Goal: Task Accomplishment & Management: Use online tool/utility

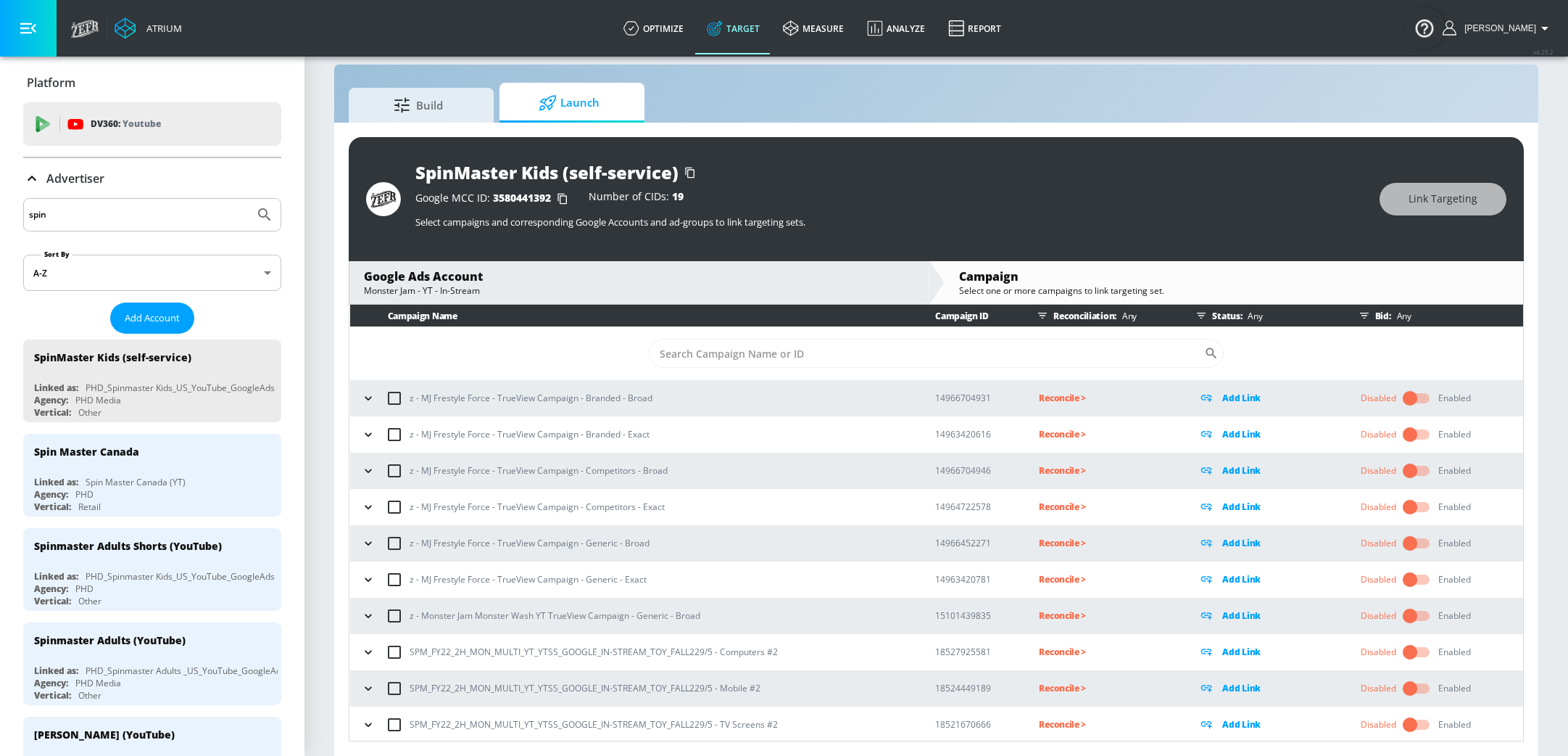
scroll to position [483, 0]
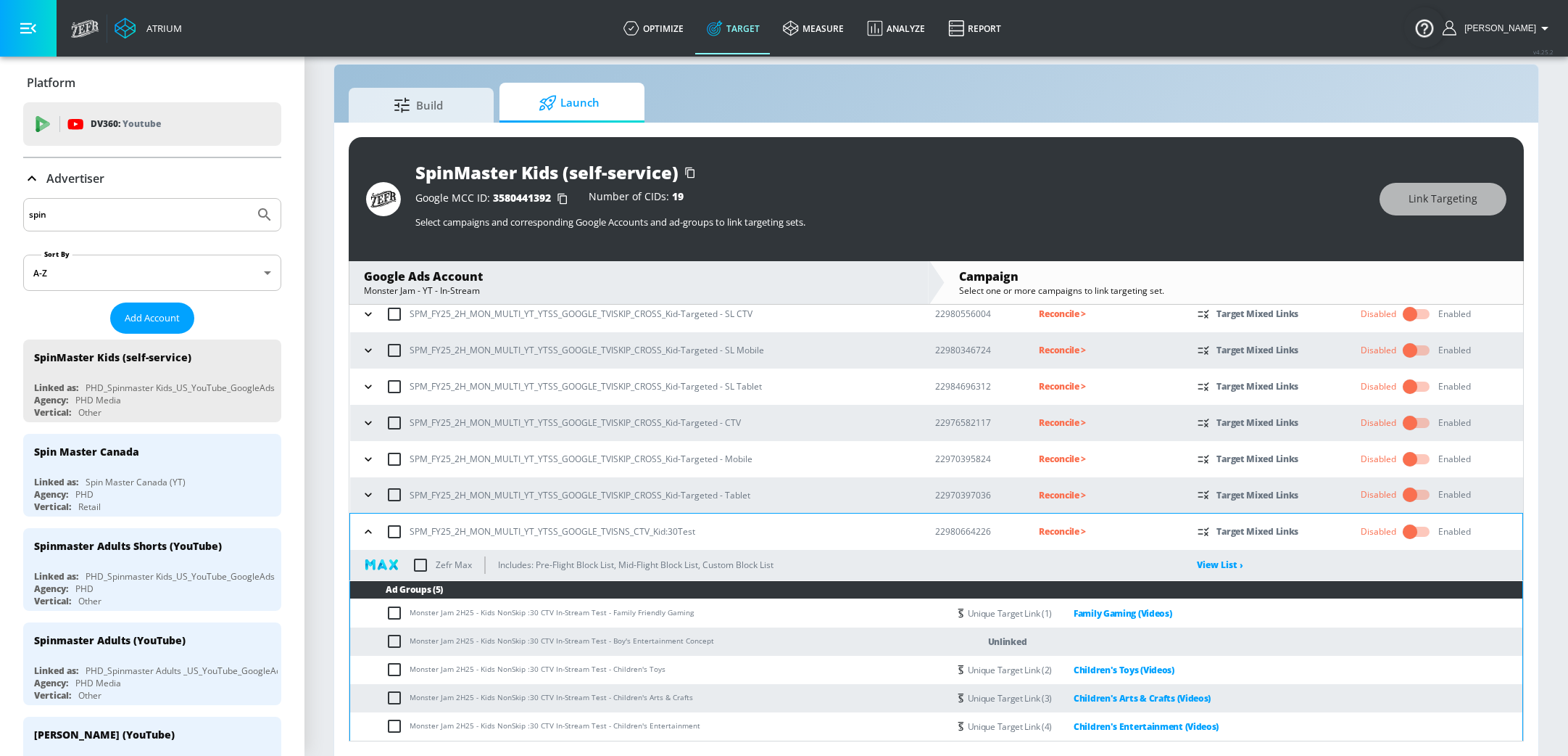
click at [109, 216] on input "spin" at bounding box center [138, 214] width 220 height 19
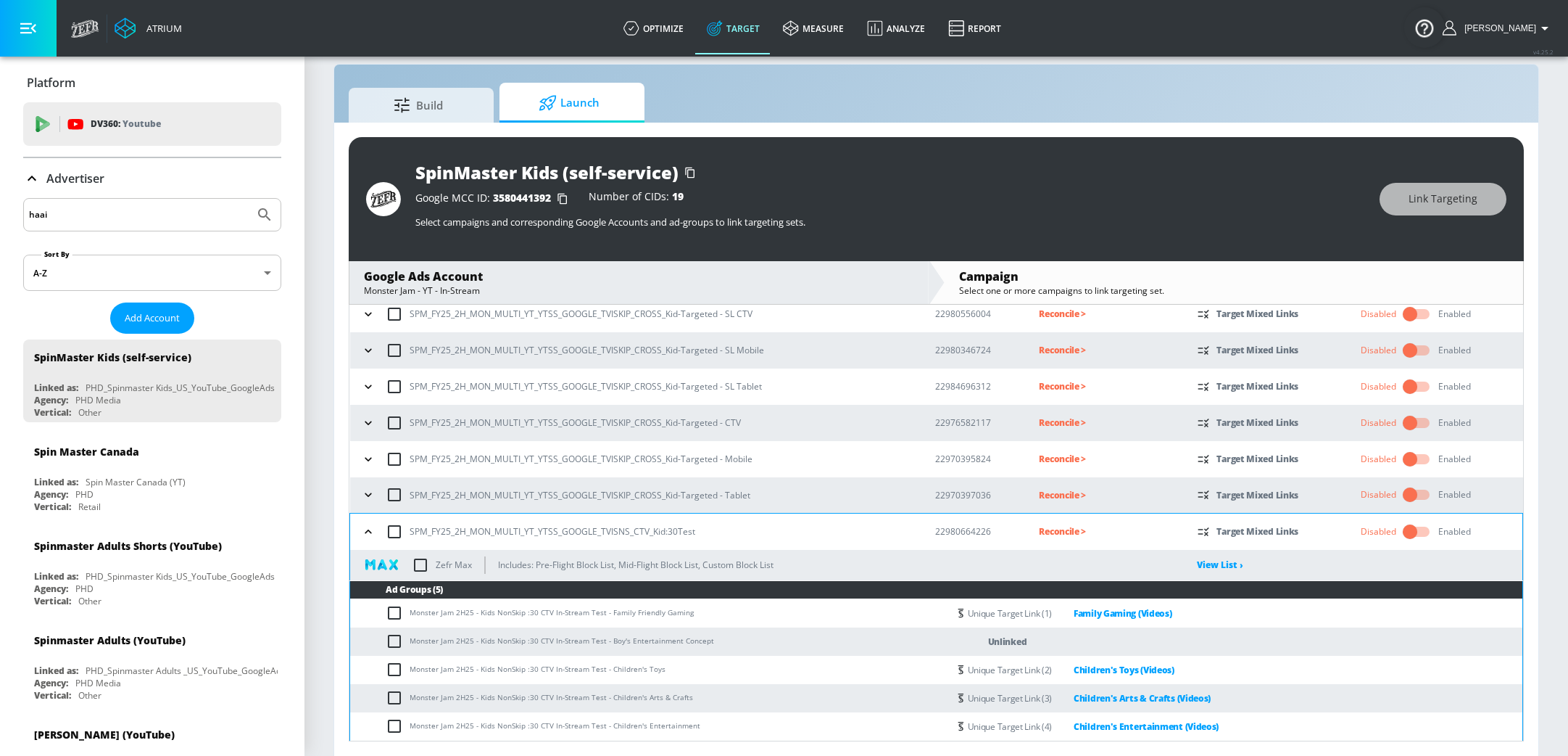
type input "haai"
click at [249, 199] on button "Submit Search" at bounding box center [265, 214] width 32 height 32
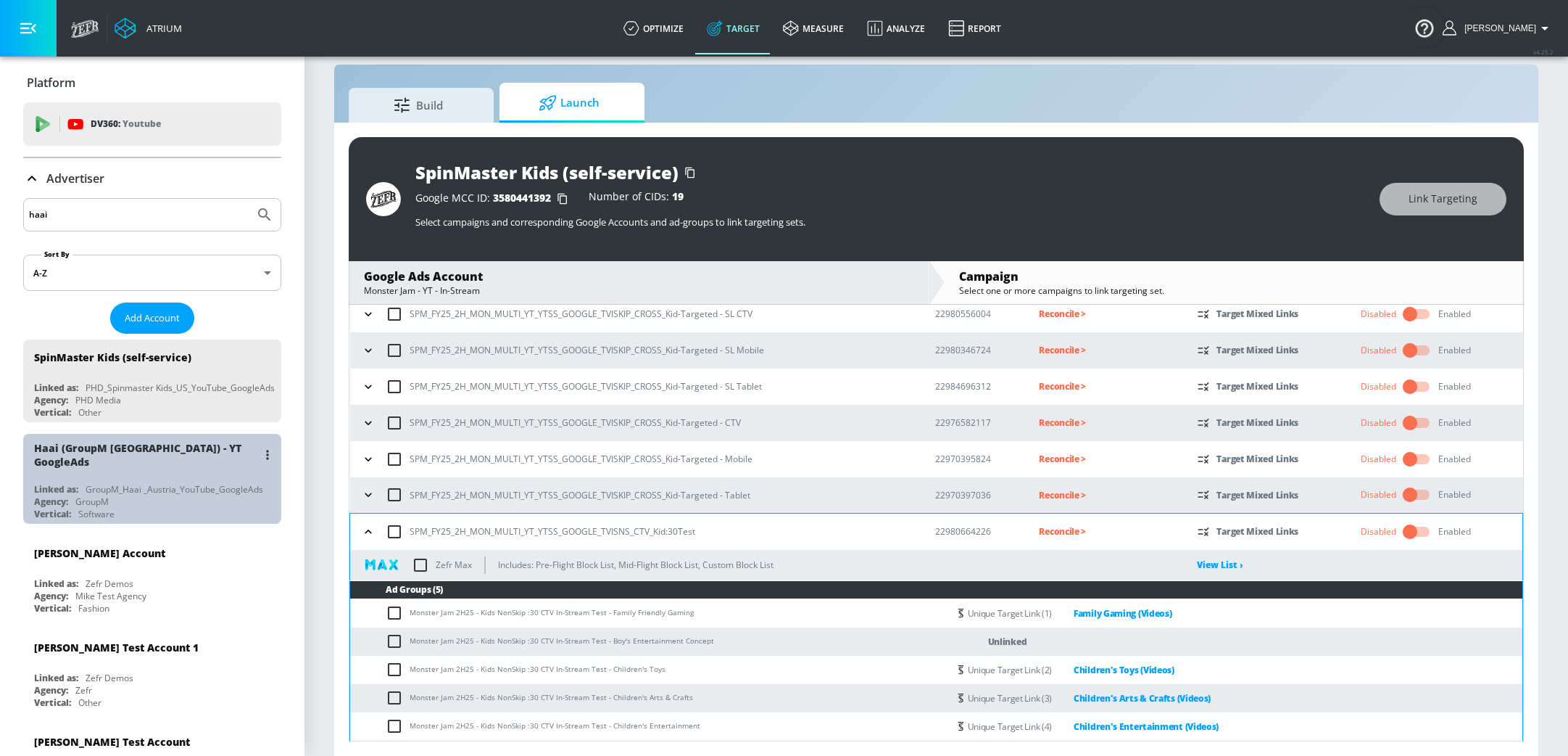
click at [174, 508] on div "Vertical: Software" at bounding box center [155, 514] width 244 height 12
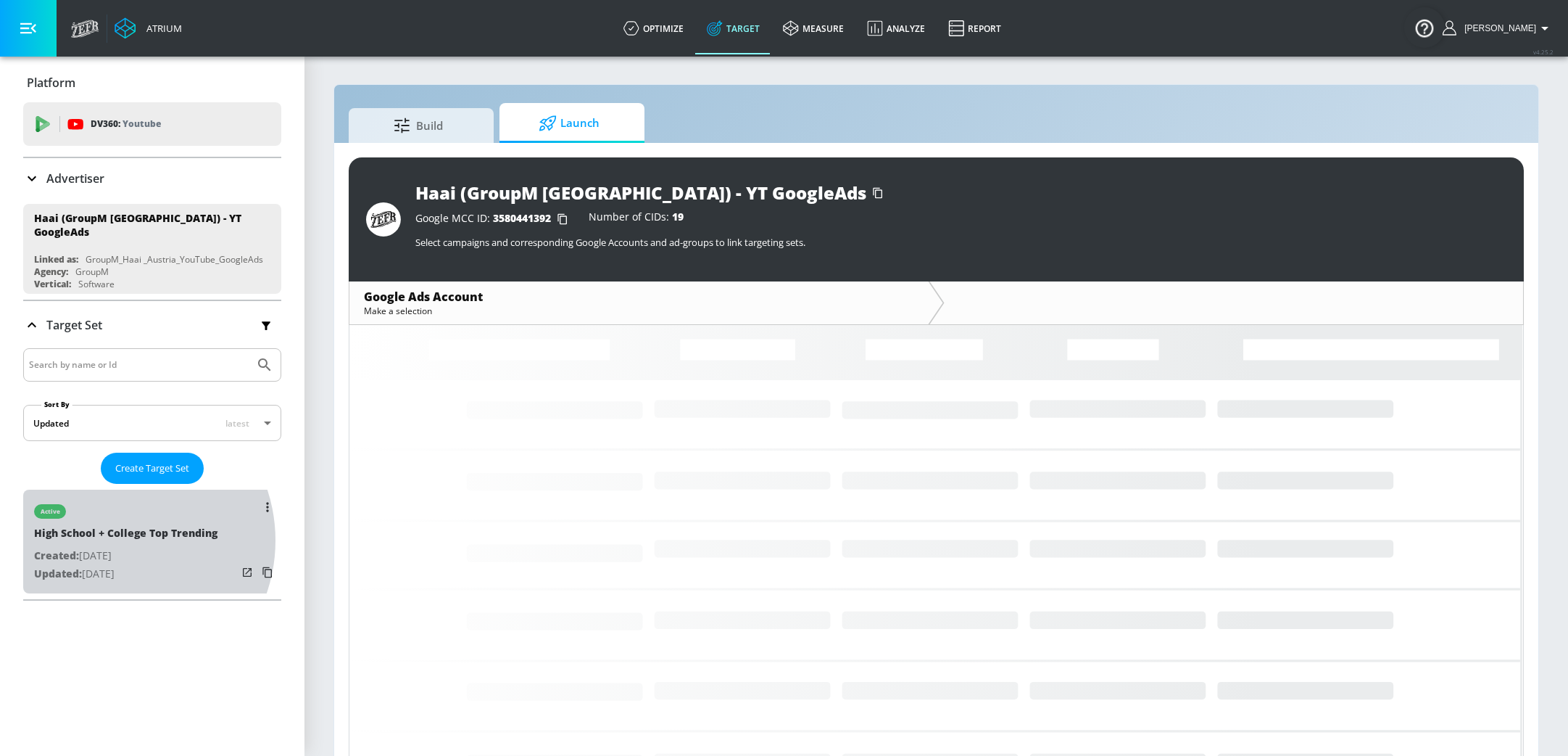
click at [114, 533] on div "High School + College Top Trending" at bounding box center [125, 536] width 183 height 21
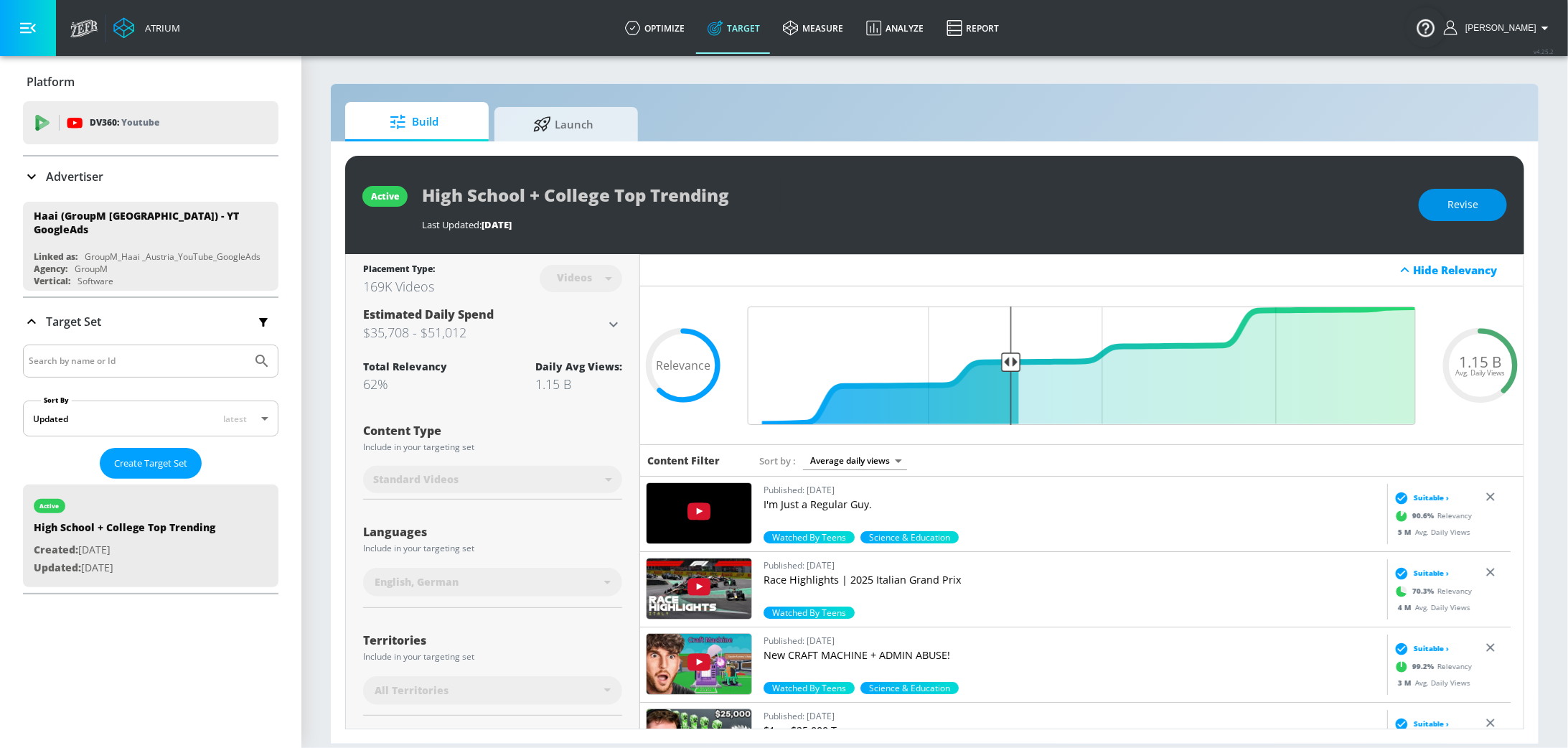
click at [1492, 204] on button "Revise" at bounding box center [1462, 205] width 88 height 33
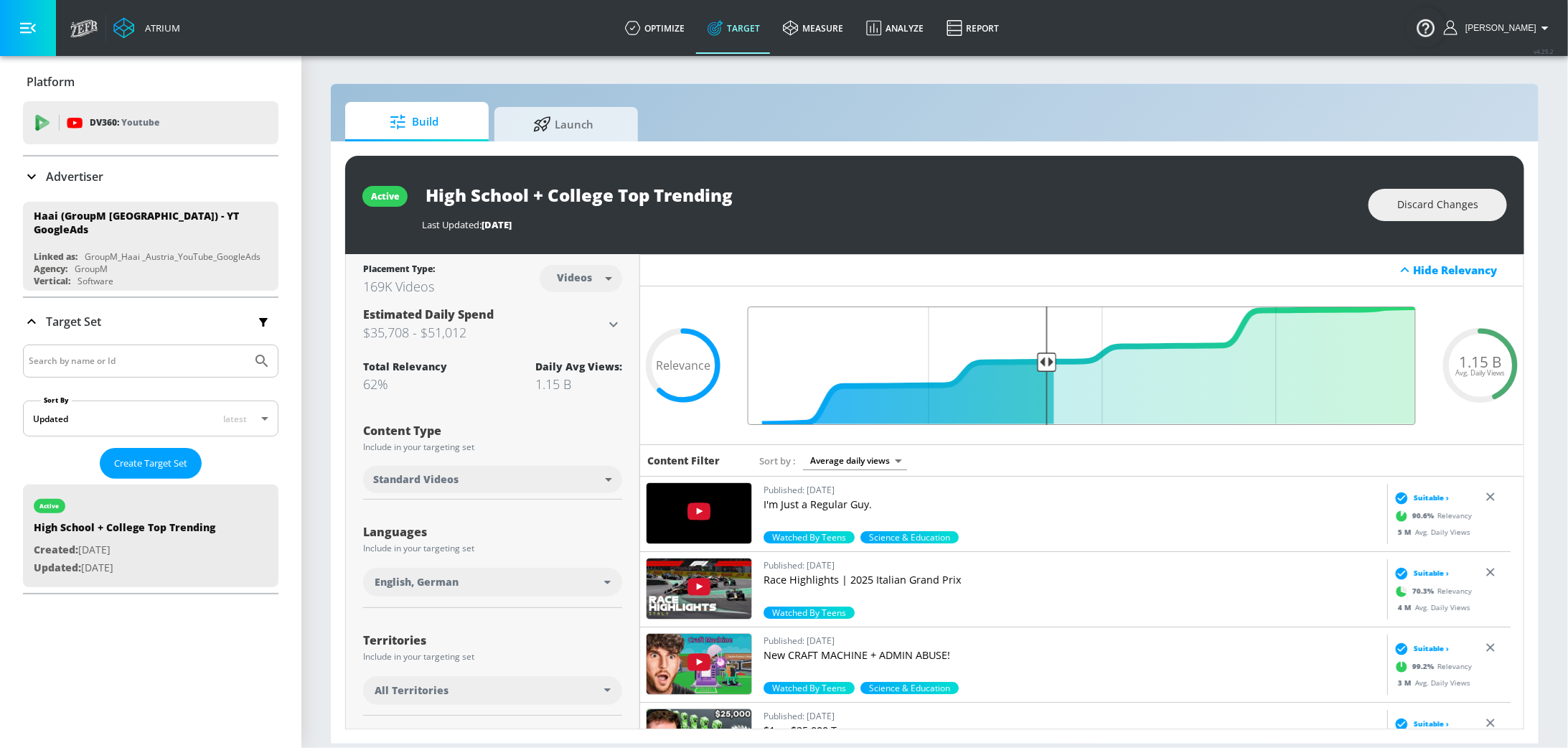
drag, startPoint x: 1004, startPoint y: 360, endPoint x: 1037, endPoint y: 358, distance: 33.1
click at [1037, 358] on input "Final Threshold" at bounding box center [1081, 366] width 683 height 119
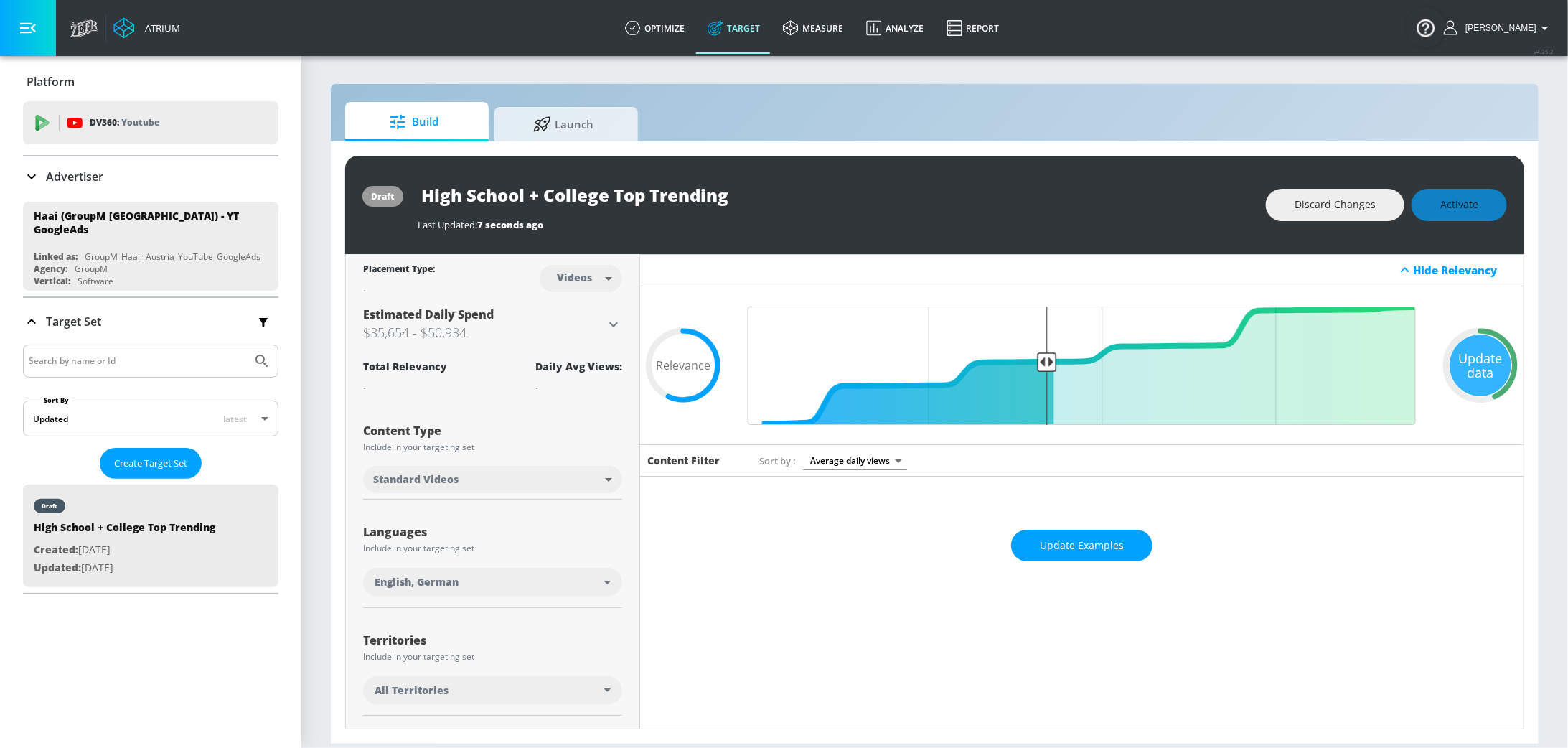
click at [1065, 555] on button "Update Examples" at bounding box center [1081, 546] width 142 height 33
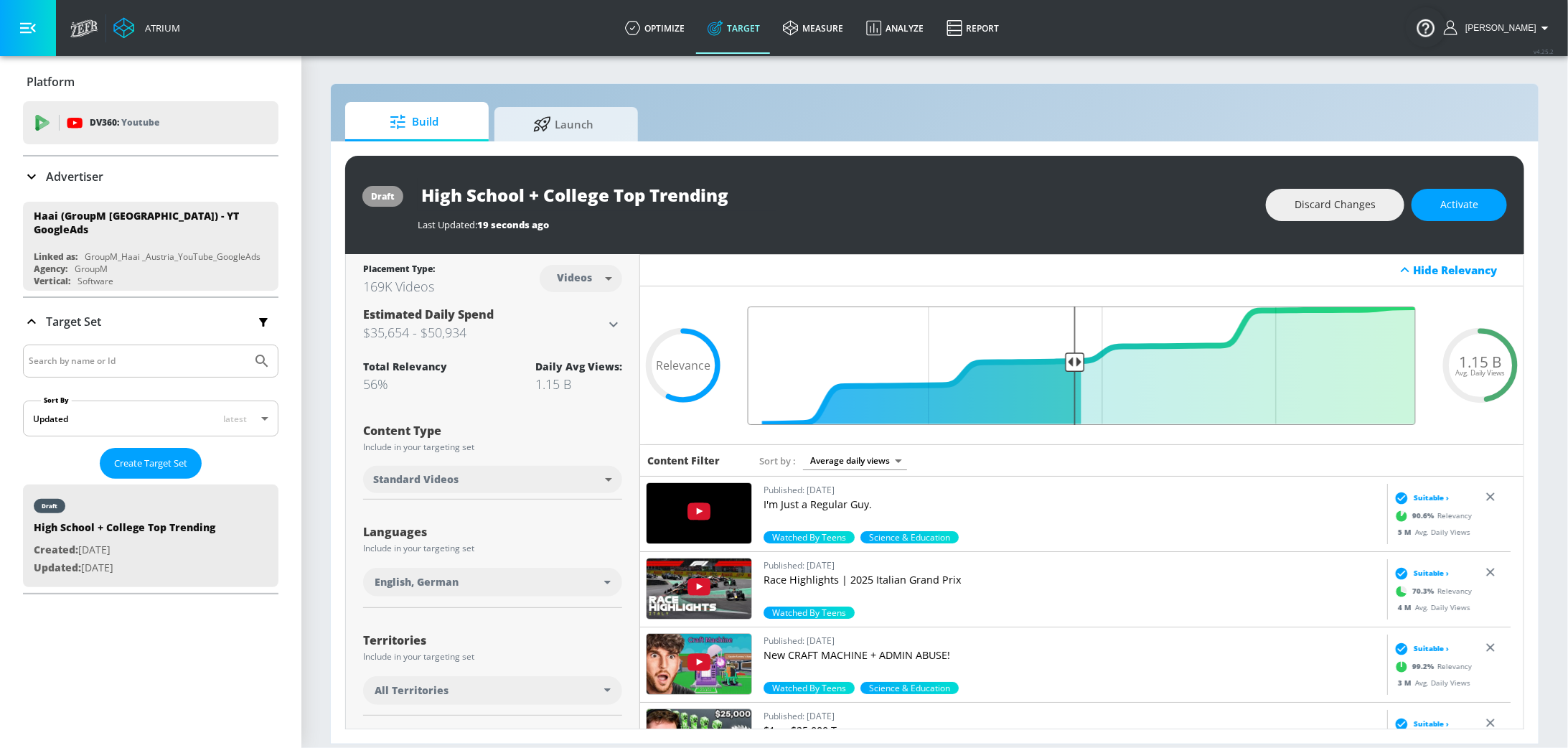
drag, startPoint x: 1036, startPoint y: 360, endPoint x: 1065, endPoint y: 362, distance: 29.1
type input "0.53"
click at [1065, 362] on input "Final Threshold" at bounding box center [1081, 366] width 683 height 119
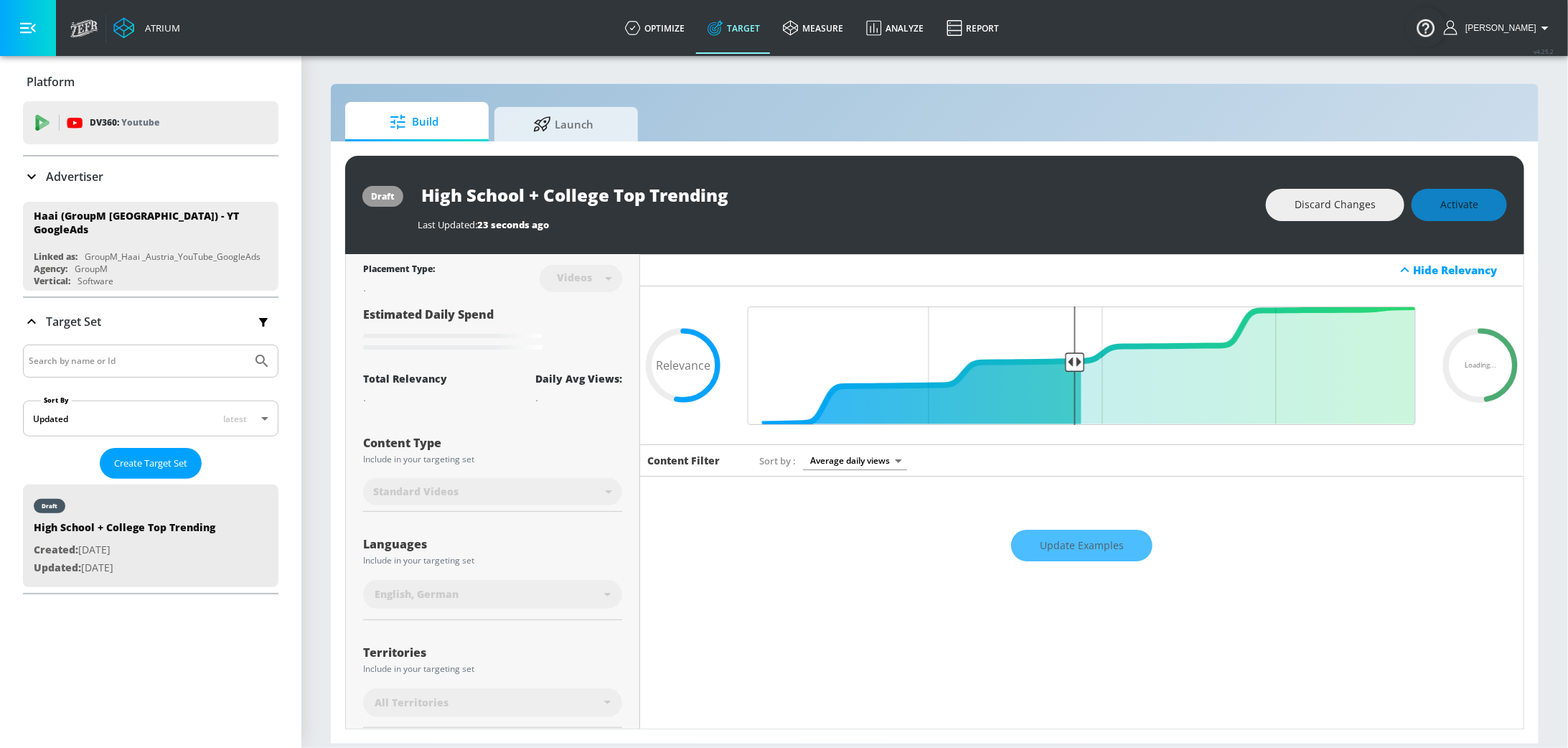
click at [1049, 544] on div "Update Examples" at bounding box center [1081, 545] width 883 height 50
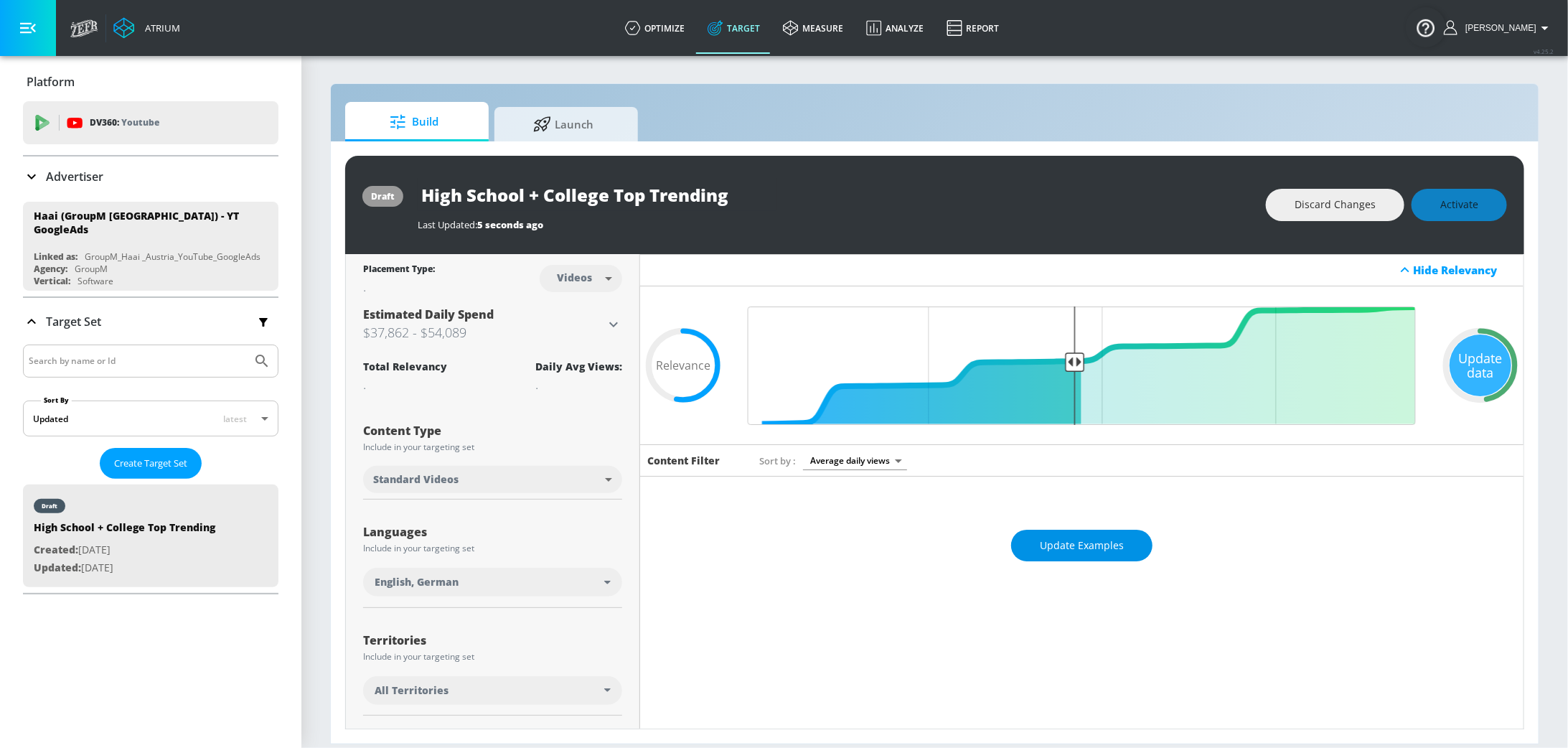
click at [1052, 544] on span "Update Examples" at bounding box center [1082, 545] width 84 height 18
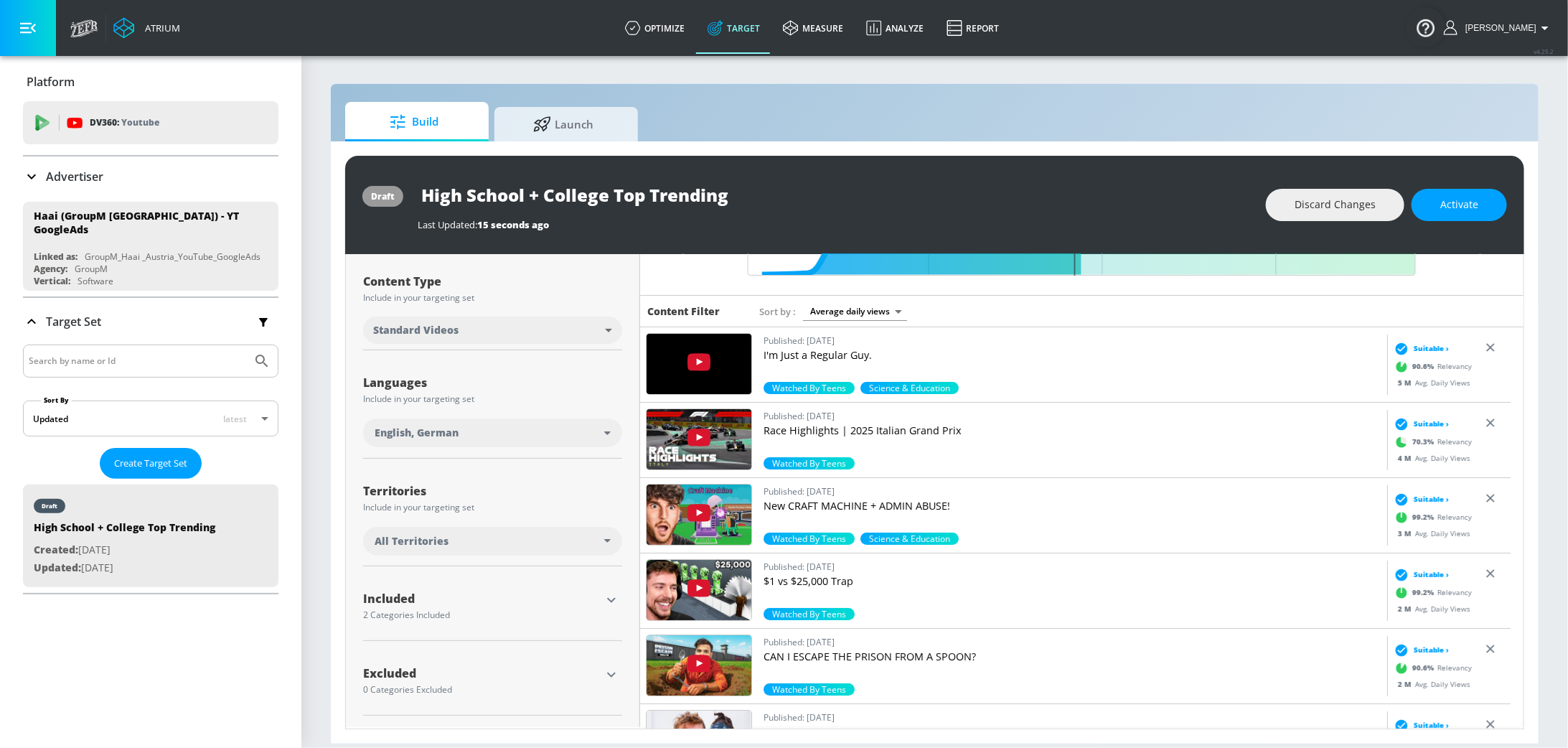
scroll to position [150, 0]
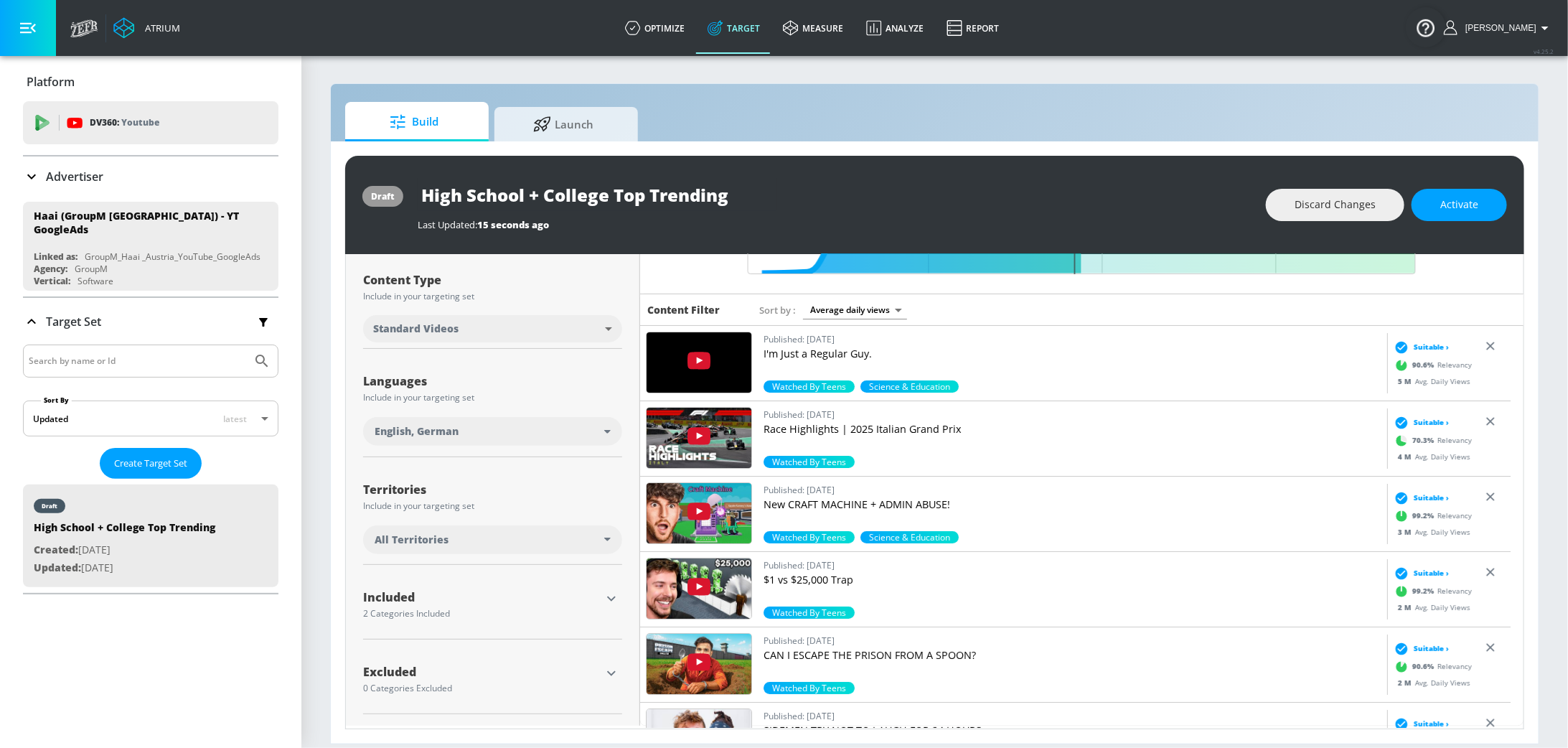
click at [612, 596] on icon "button" at bounding box center [611, 599] width 17 height 17
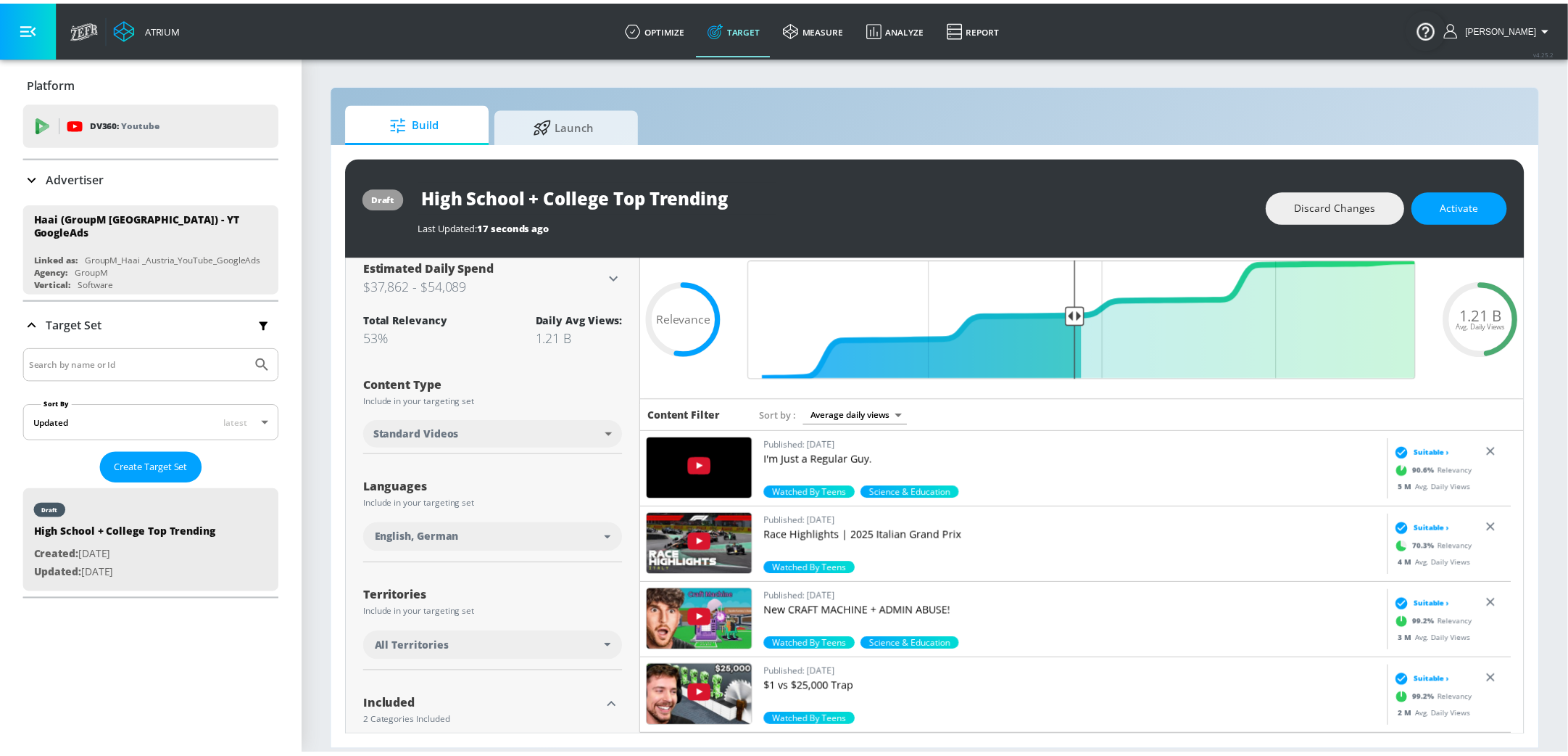
scroll to position [42, 0]
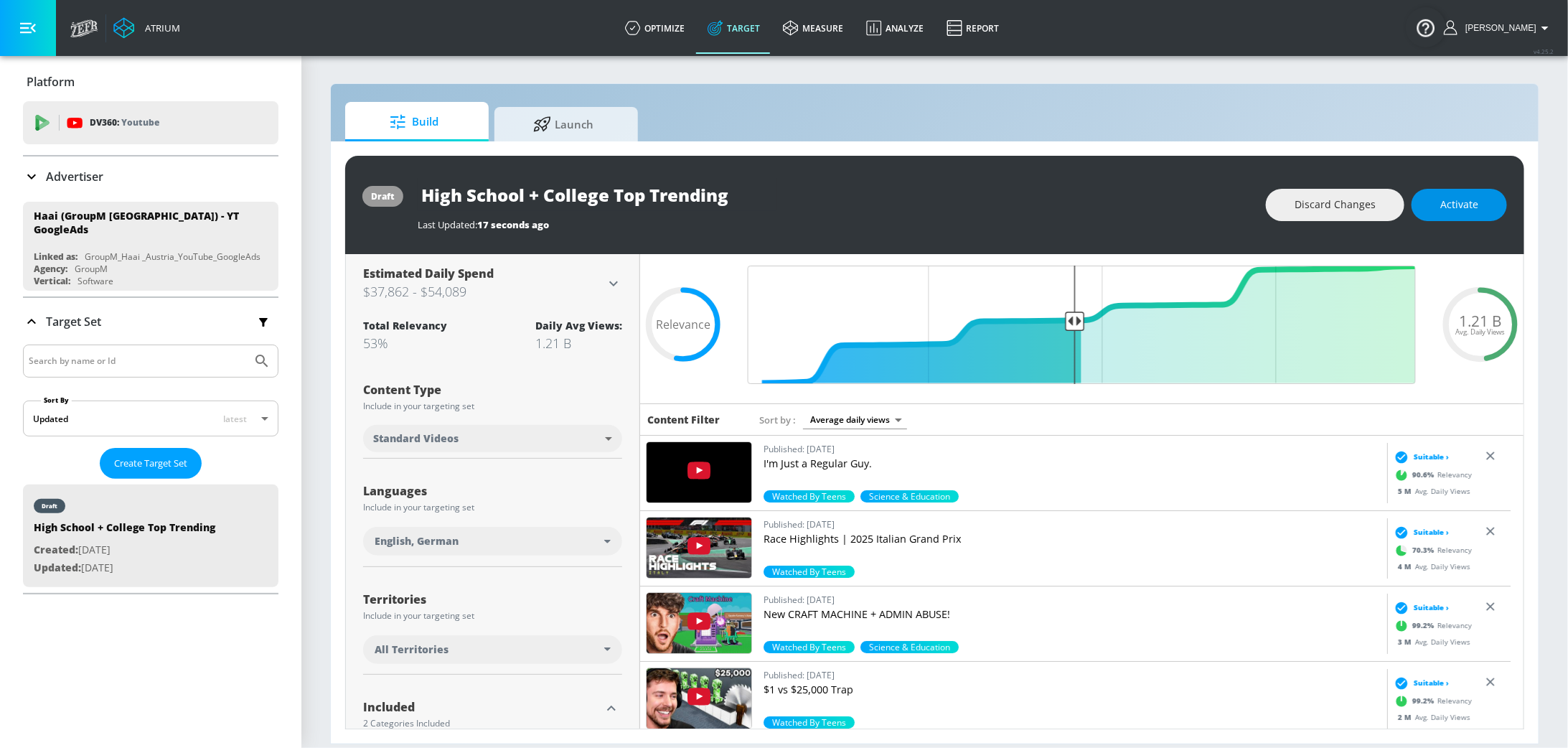
click at [1429, 201] on button "Activate" at bounding box center [1458, 205] width 95 height 33
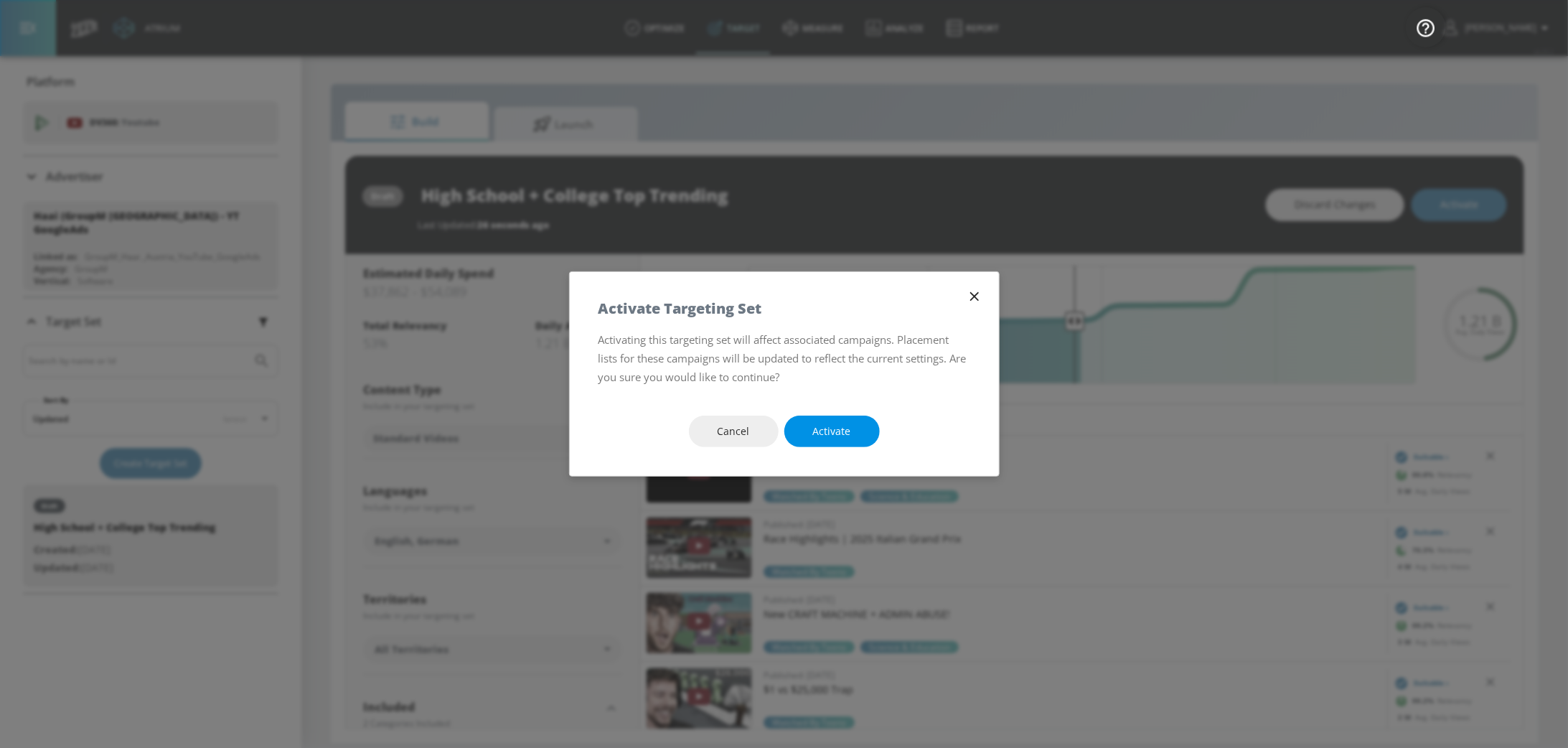
click at [809, 435] on button "Activate" at bounding box center [831, 432] width 95 height 33
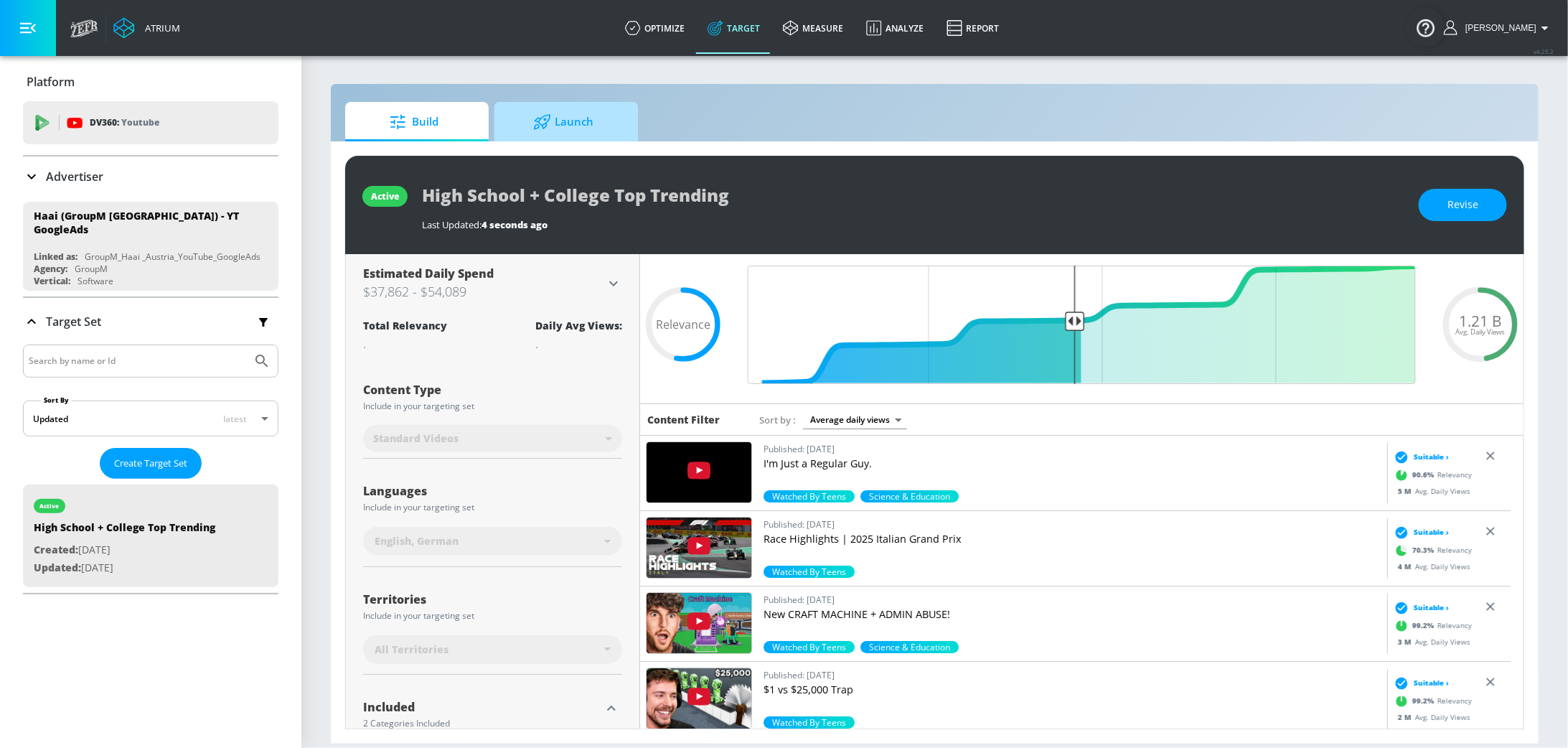
click at [544, 111] on span "Launch" at bounding box center [562, 122] width 109 height 34
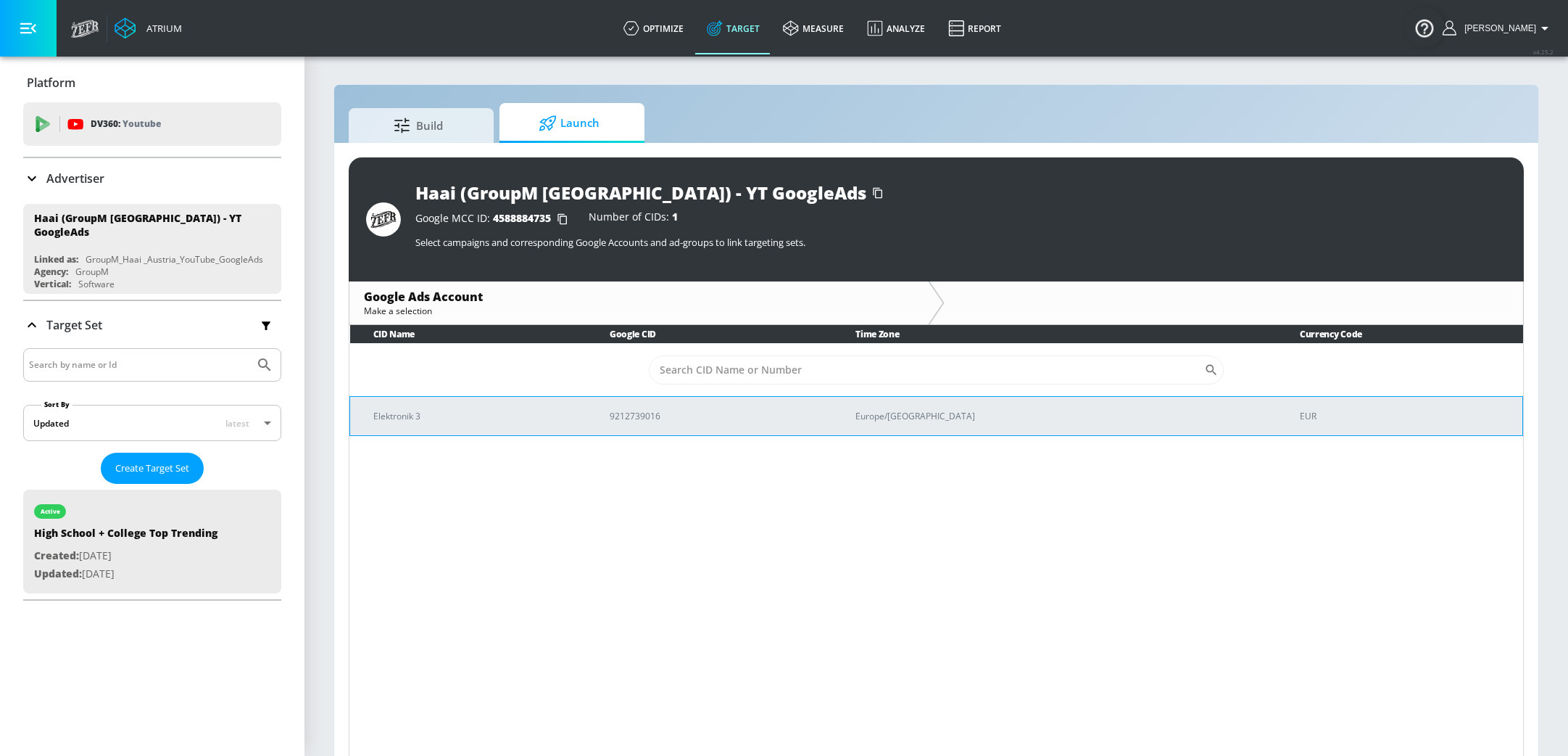
click at [671, 404] on td "9212739016" at bounding box center [709, 415] width 246 height 39
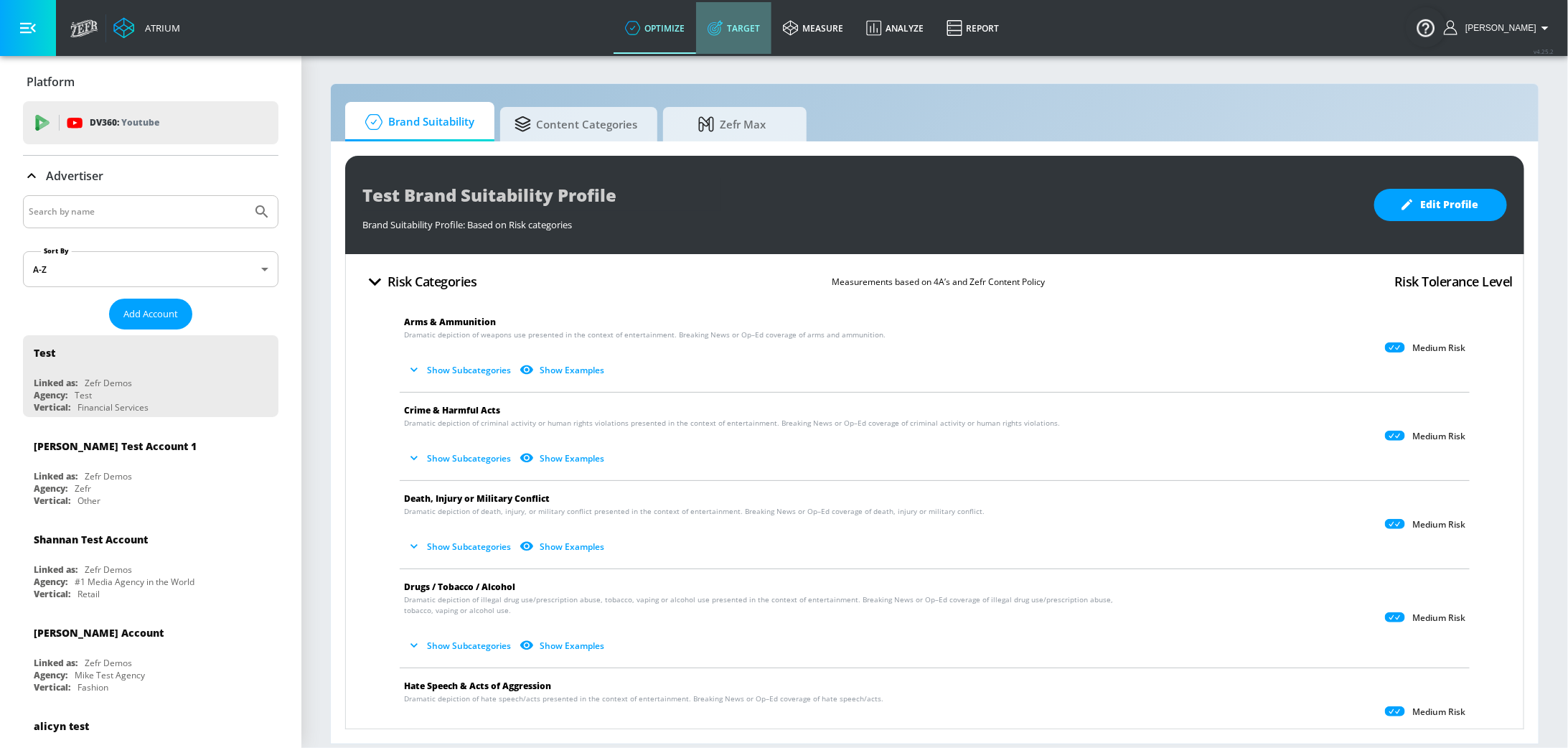
click at [754, 33] on link "Target" at bounding box center [733, 28] width 76 height 52
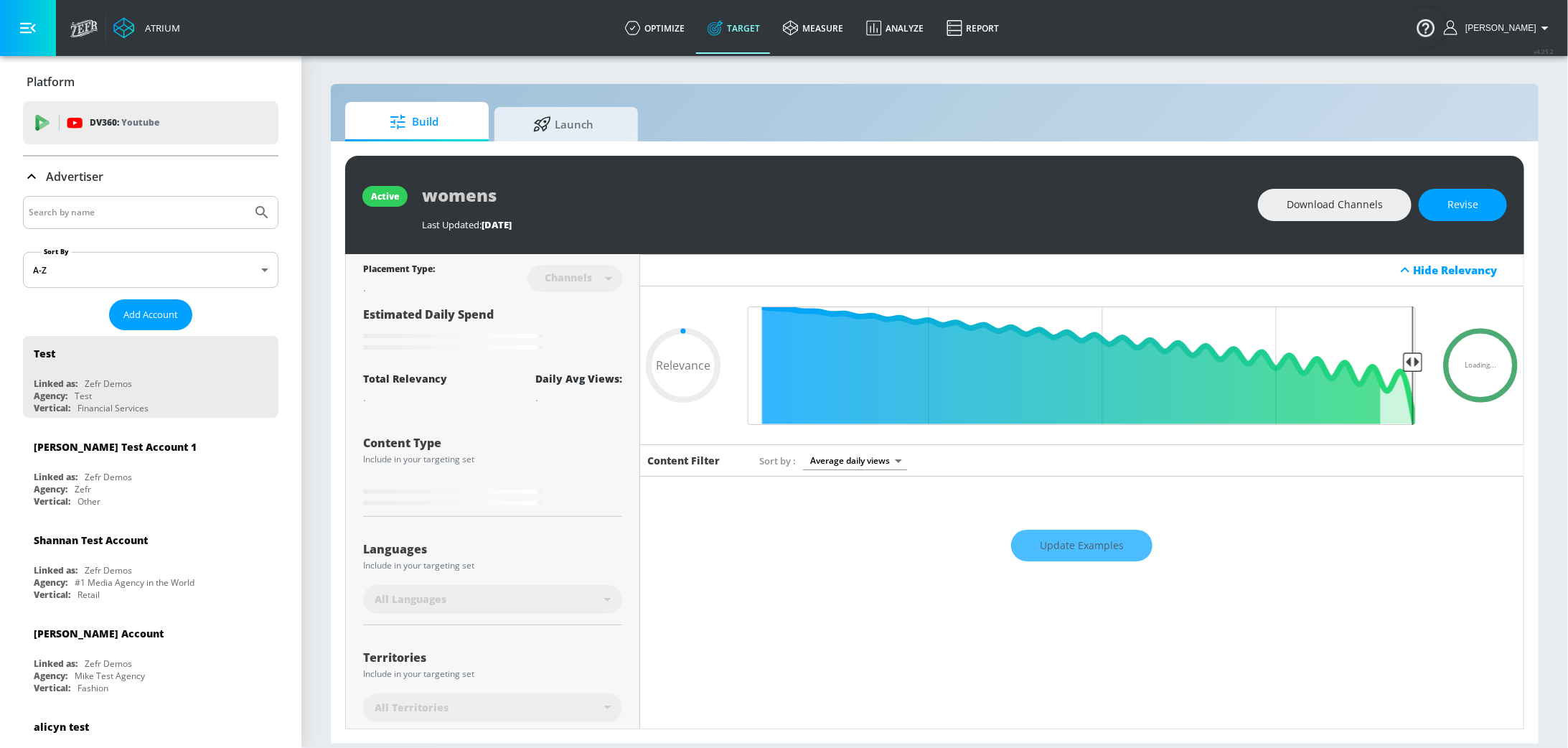
click at [119, 208] on input "Search by name" at bounding box center [137, 212] width 217 height 19
type input "0.6"
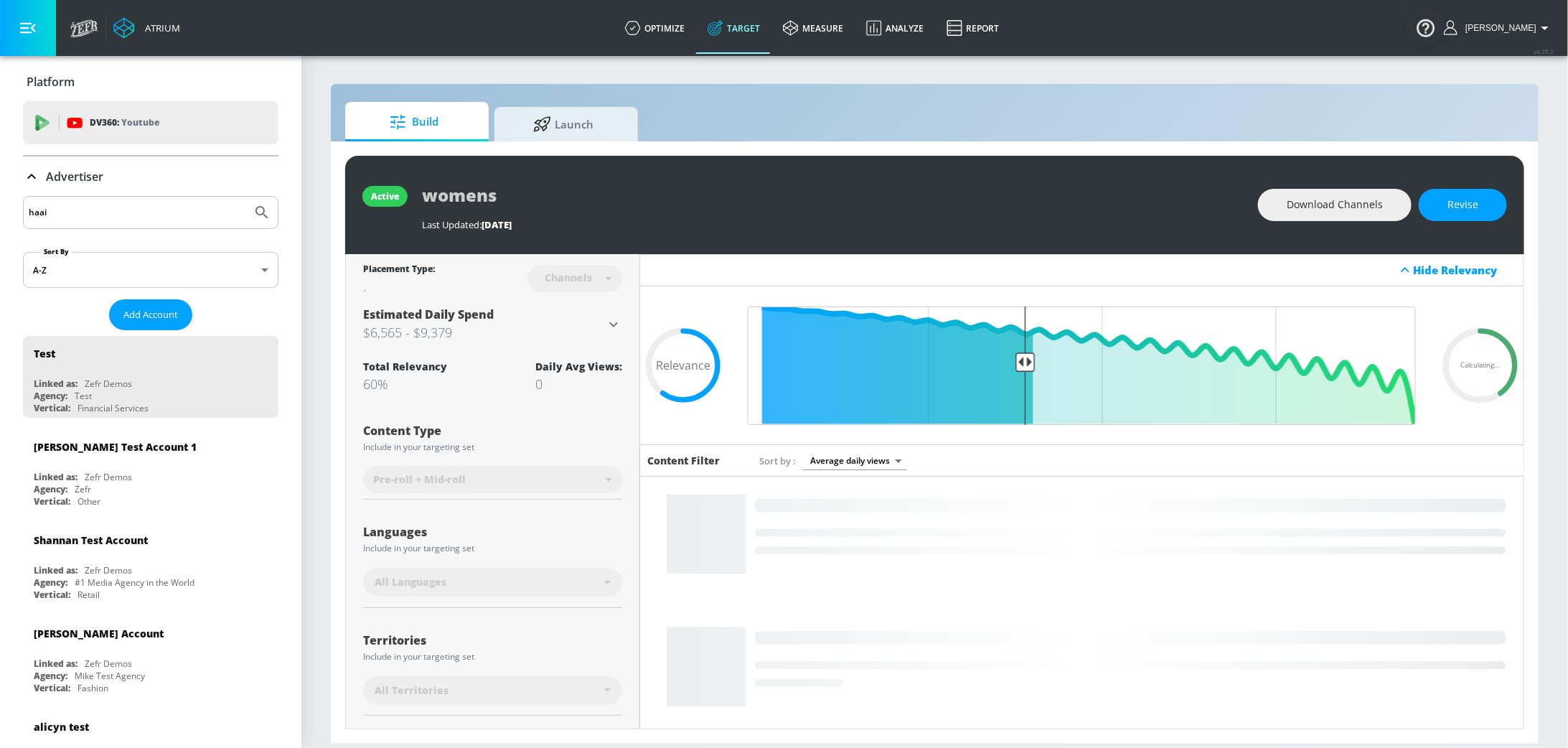
type input "haai"
click at [246, 197] on button "Submit Search" at bounding box center [262, 212] width 32 height 32
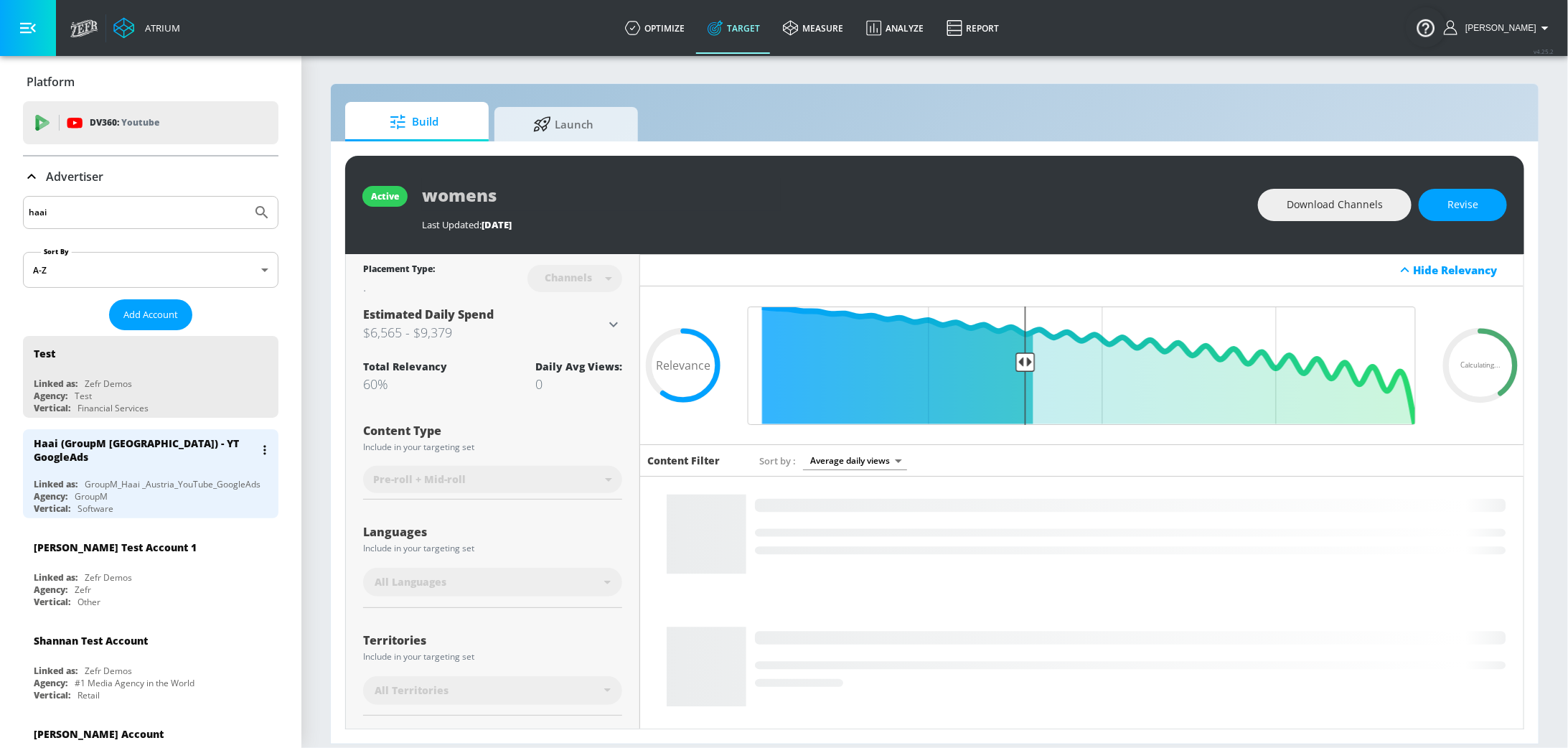
click at [146, 490] on div "Agency: GroupM" at bounding box center [154, 496] width 241 height 12
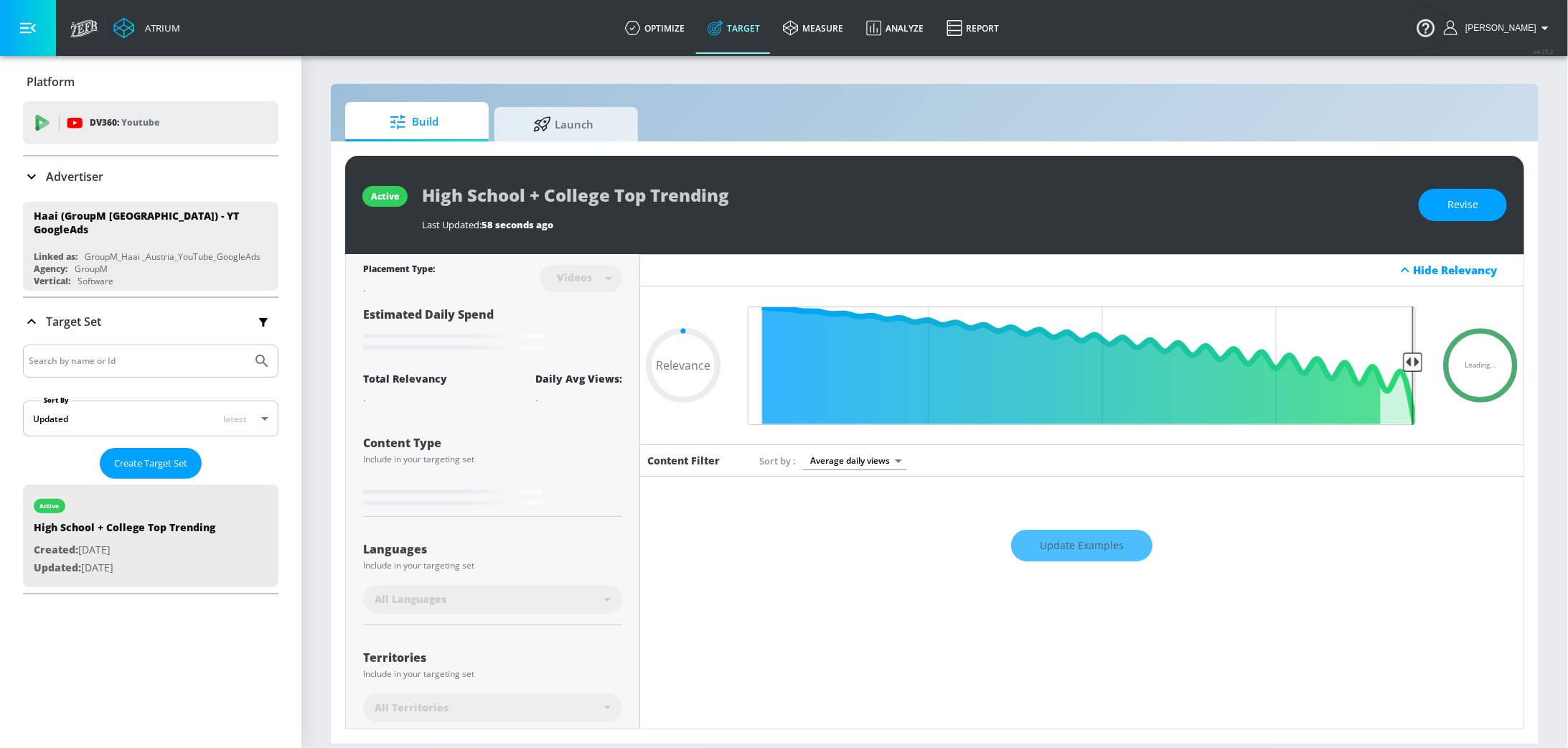
type input "0.05"
click at [562, 123] on span "Launch" at bounding box center [562, 122] width 109 height 34
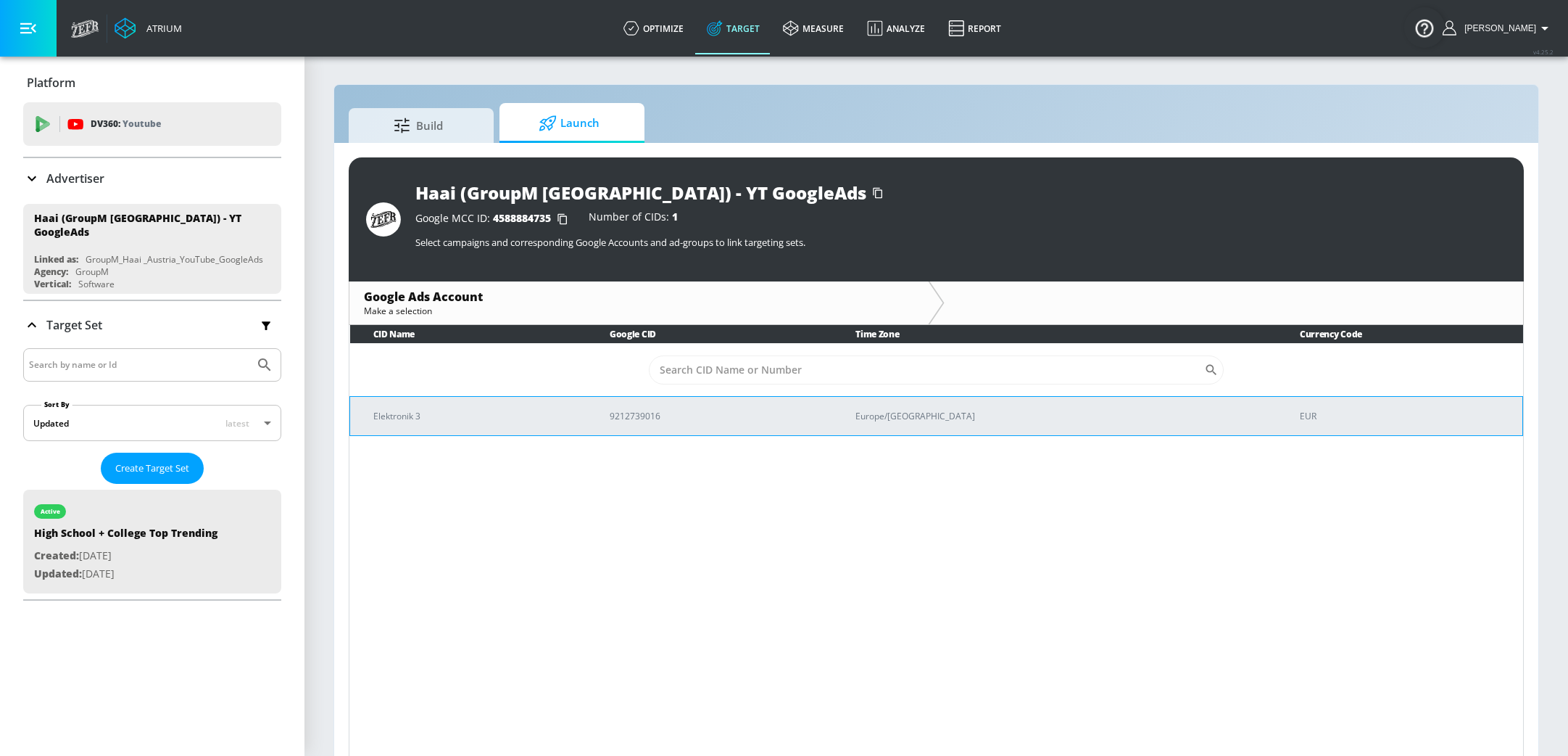
click at [746, 433] on td "9212739016" at bounding box center [709, 415] width 246 height 39
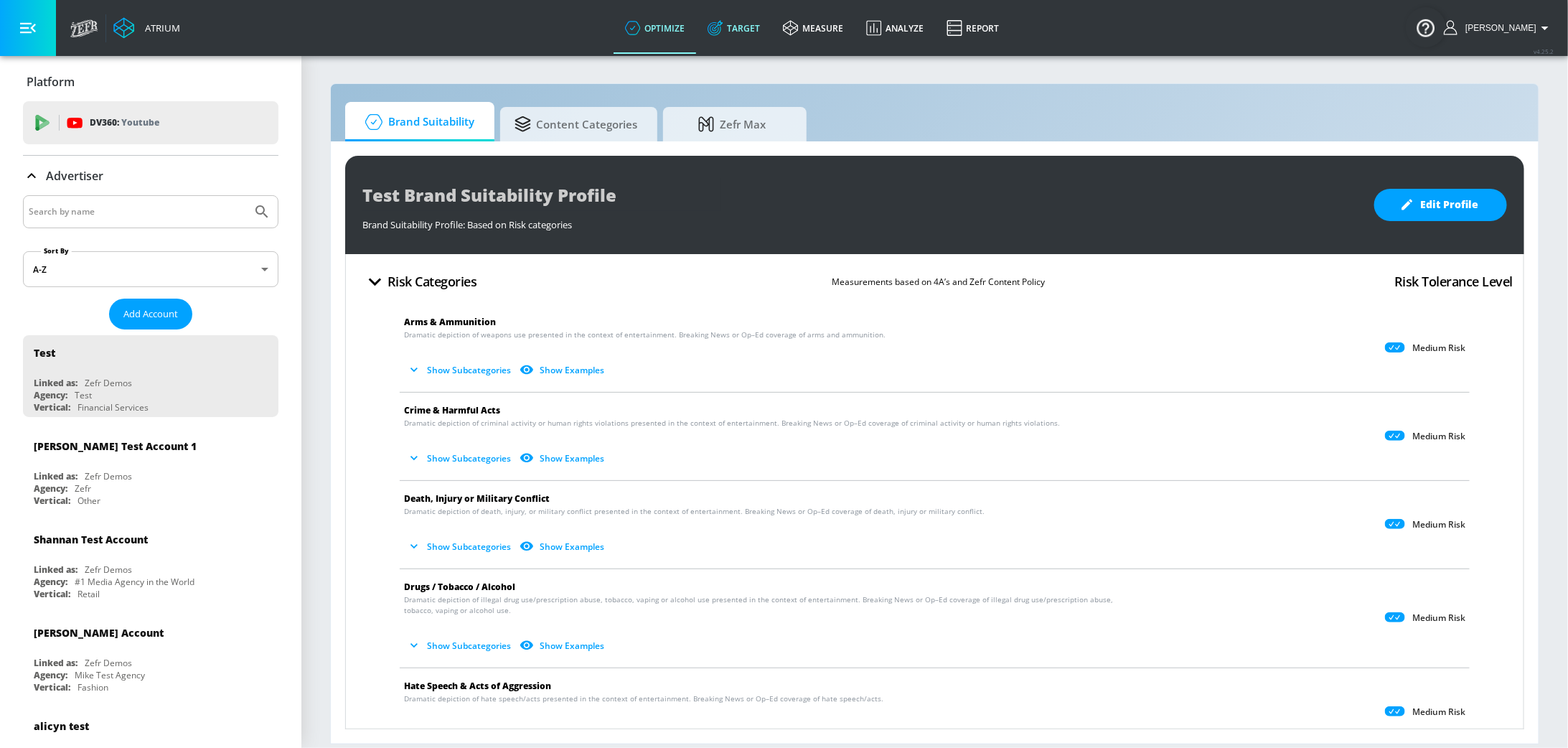
click at [748, 28] on link "Target" at bounding box center [733, 28] width 76 height 52
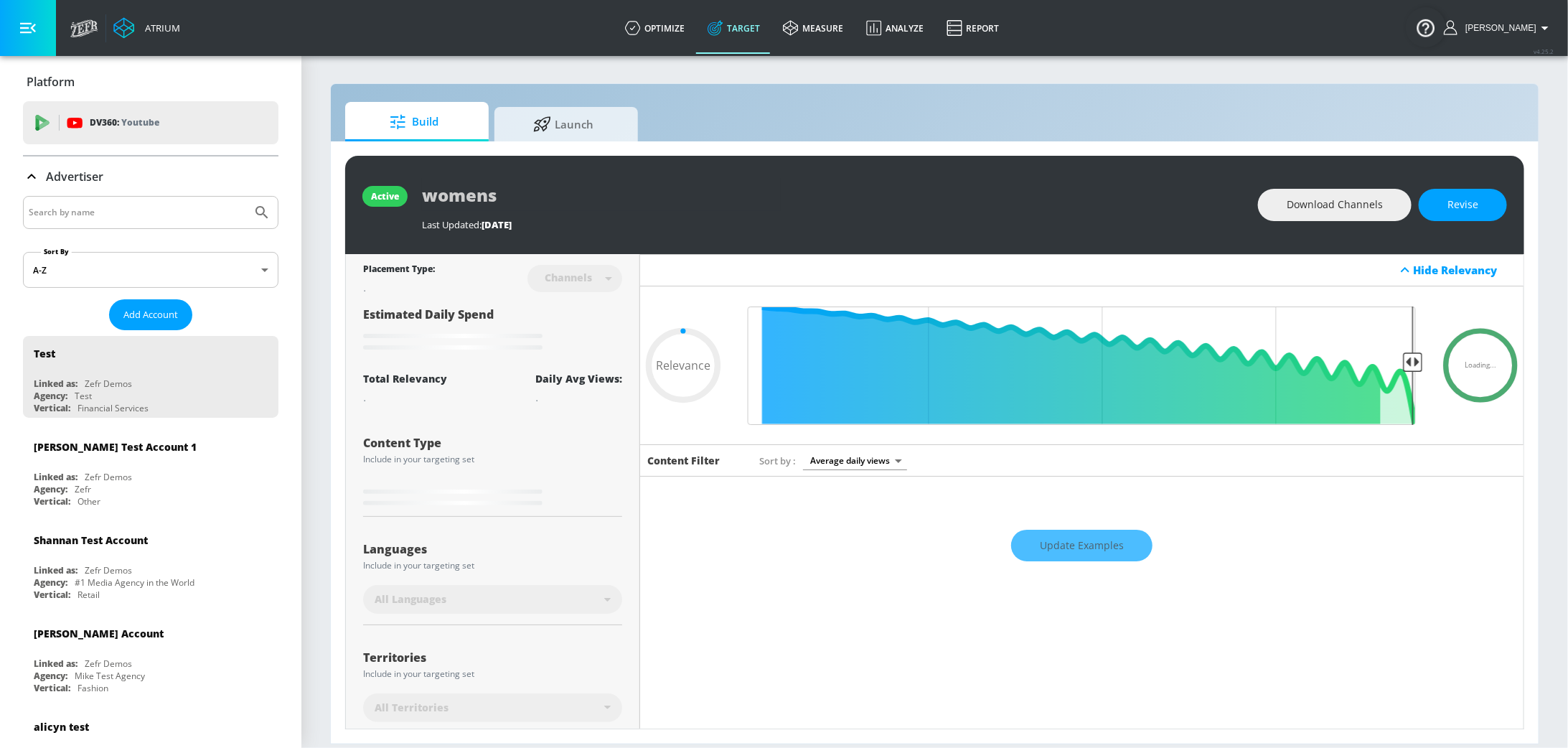
click at [97, 216] on input "Search by name" at bounding box center [137, 212] width 217 height 19
type input "0.6"
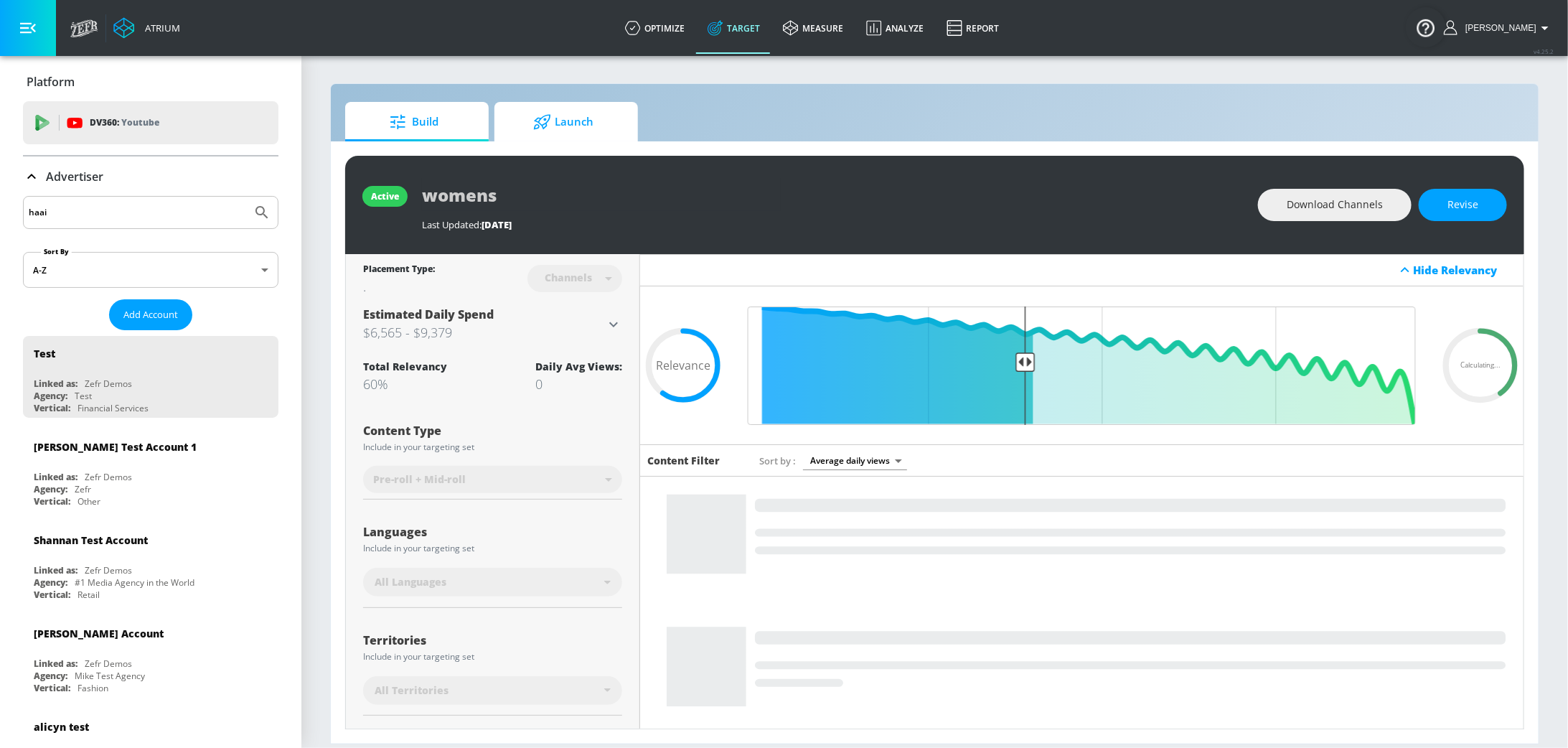
type input "haai"
click at [246, 197] on button "Submit Search" at bounding box center [262, 212] width 32 height 32
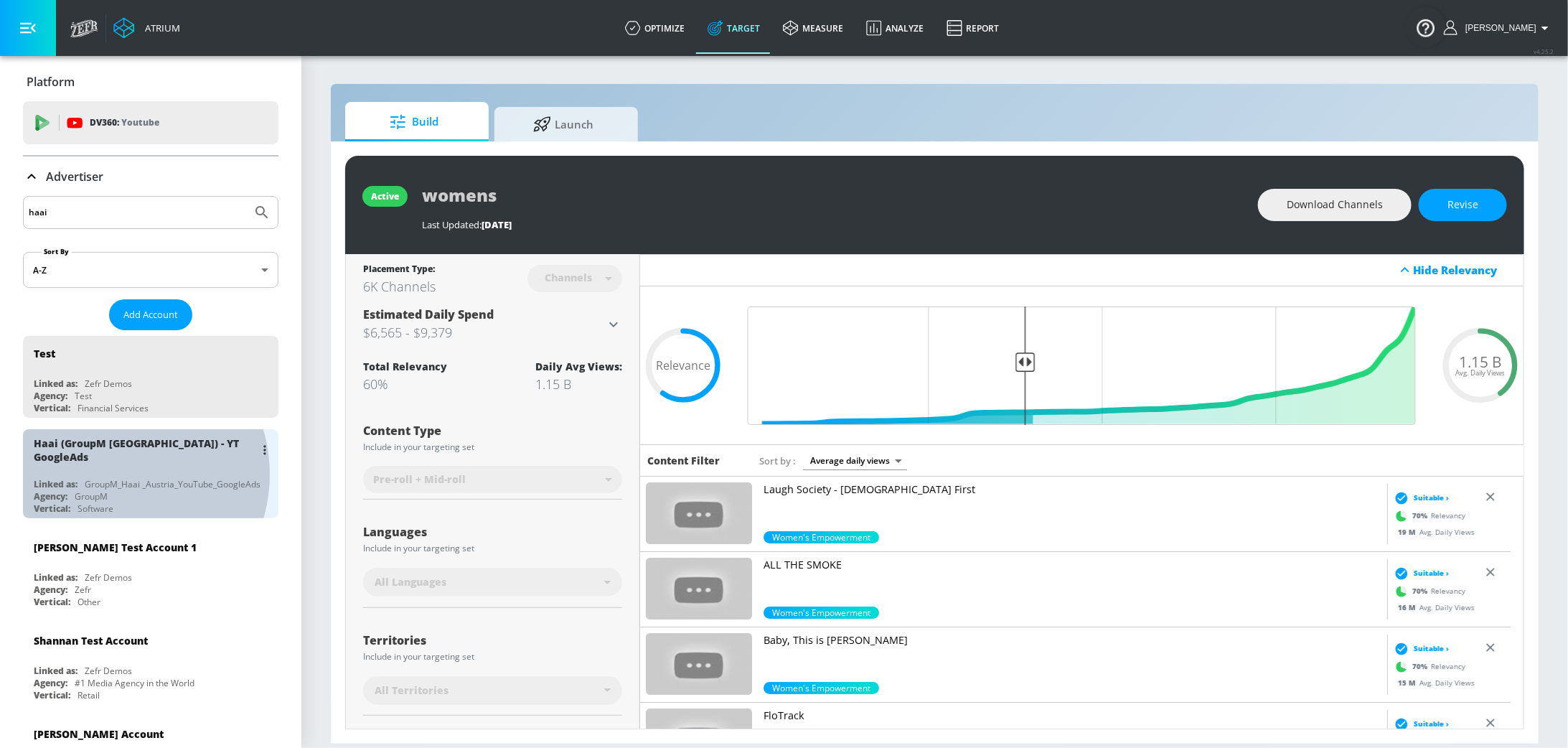
click at [111, 477] on div "GroupM_Haai _Austria_YouTube_GoogleAds" at bounding box center [173, 483] width 176 height 12
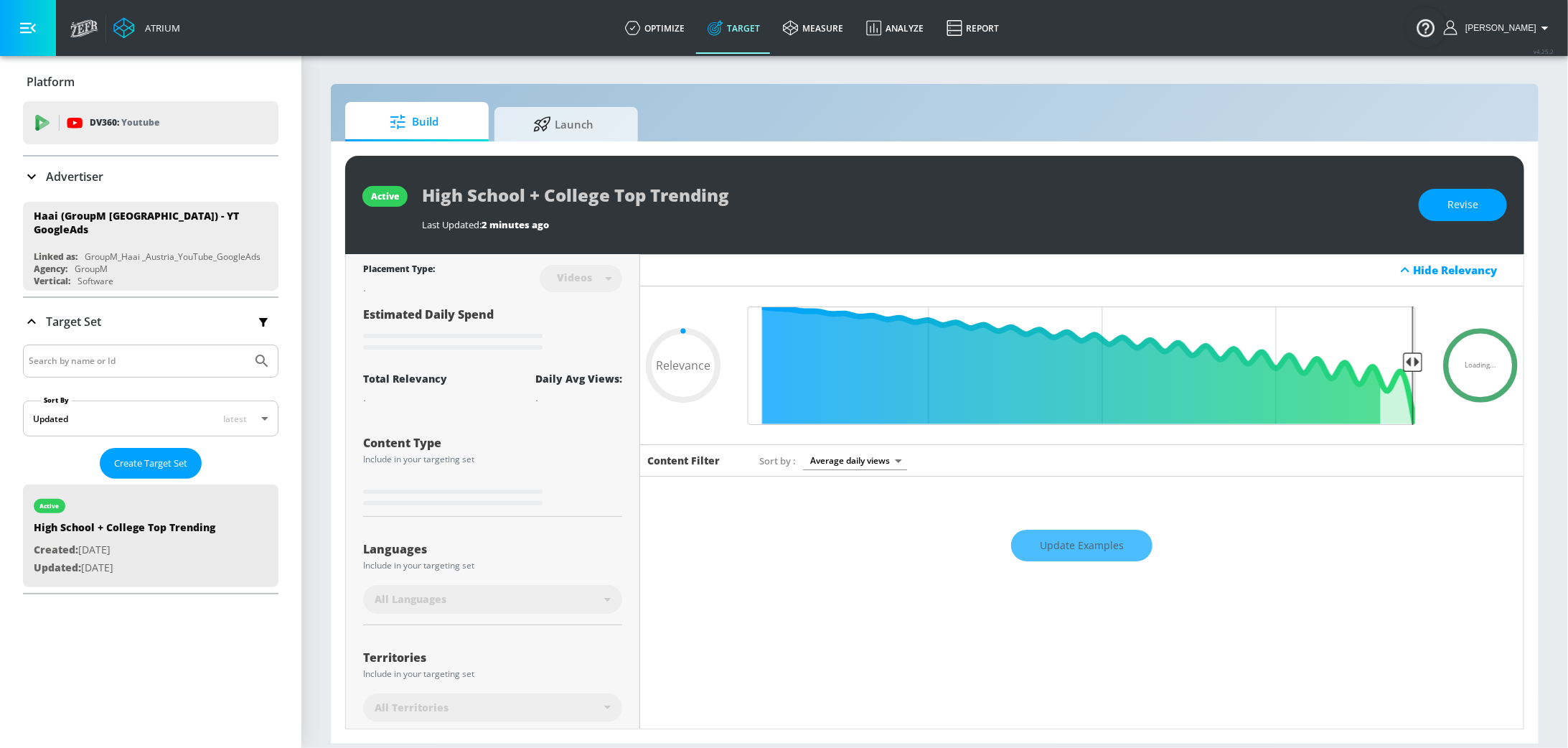
type input "0.53"
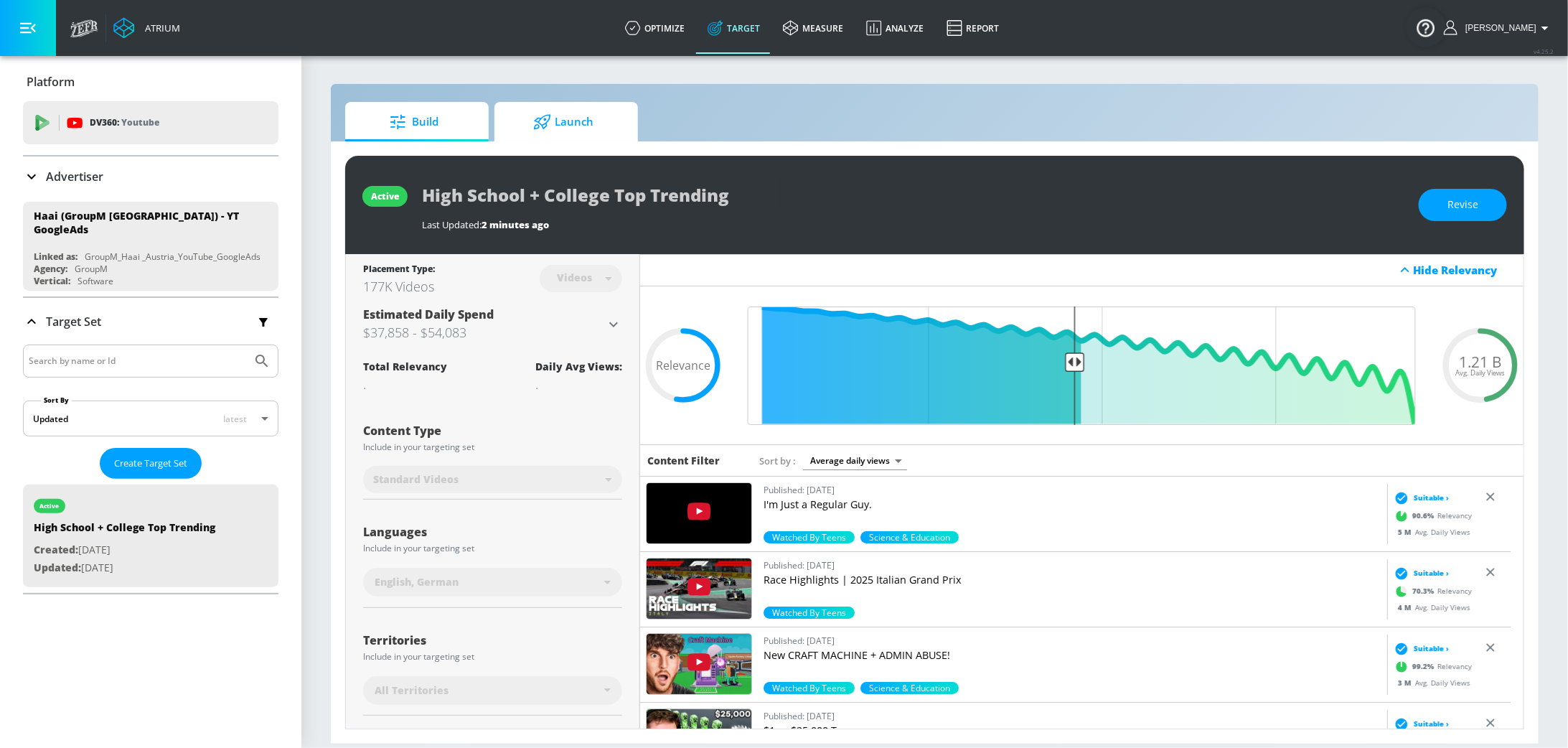
click at [583, 120] on span "Launch" at bounding box center [562, 122] width 109 height 34
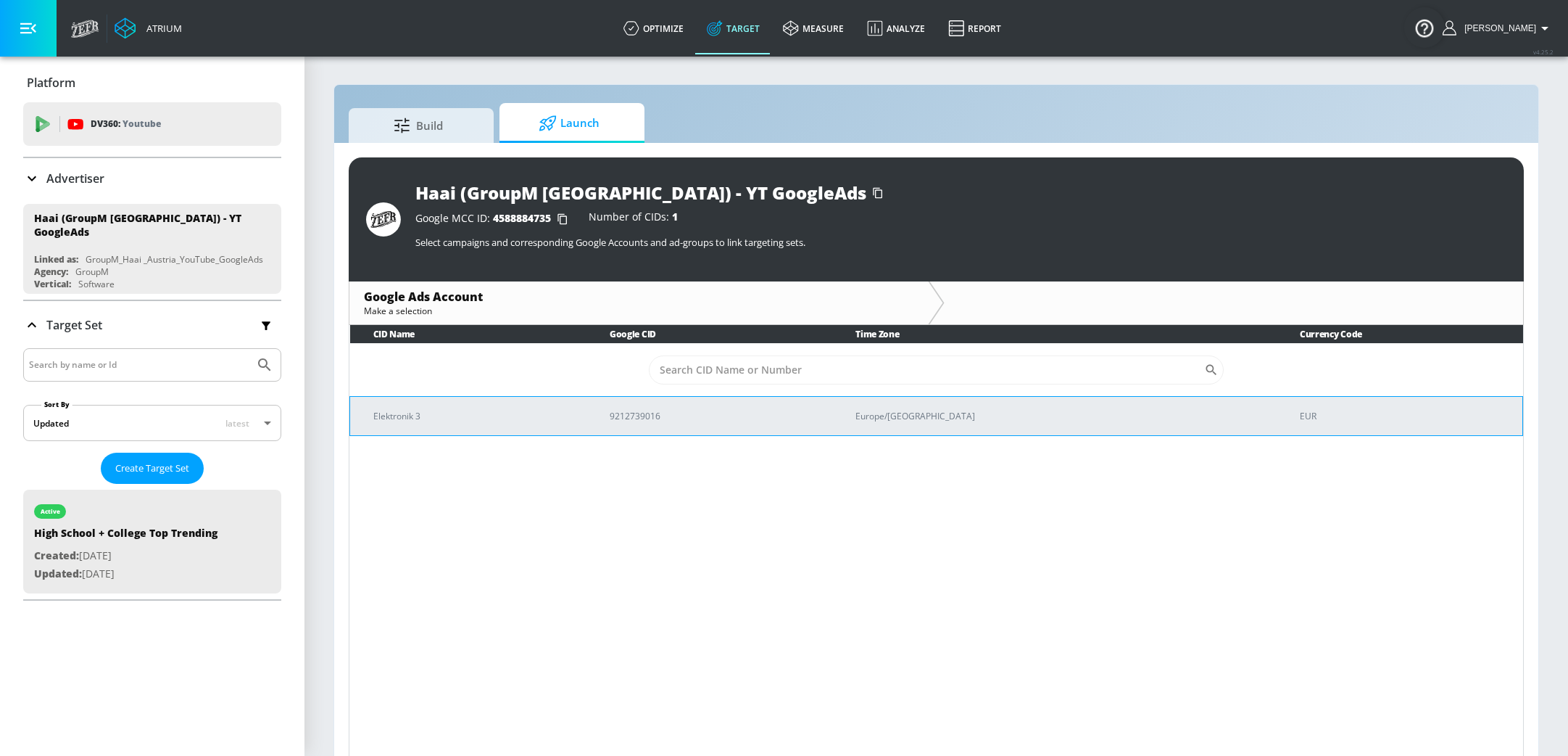
click at [733, 411] on p "9212739016" at bounding box center [715, 416] width 211 height 16
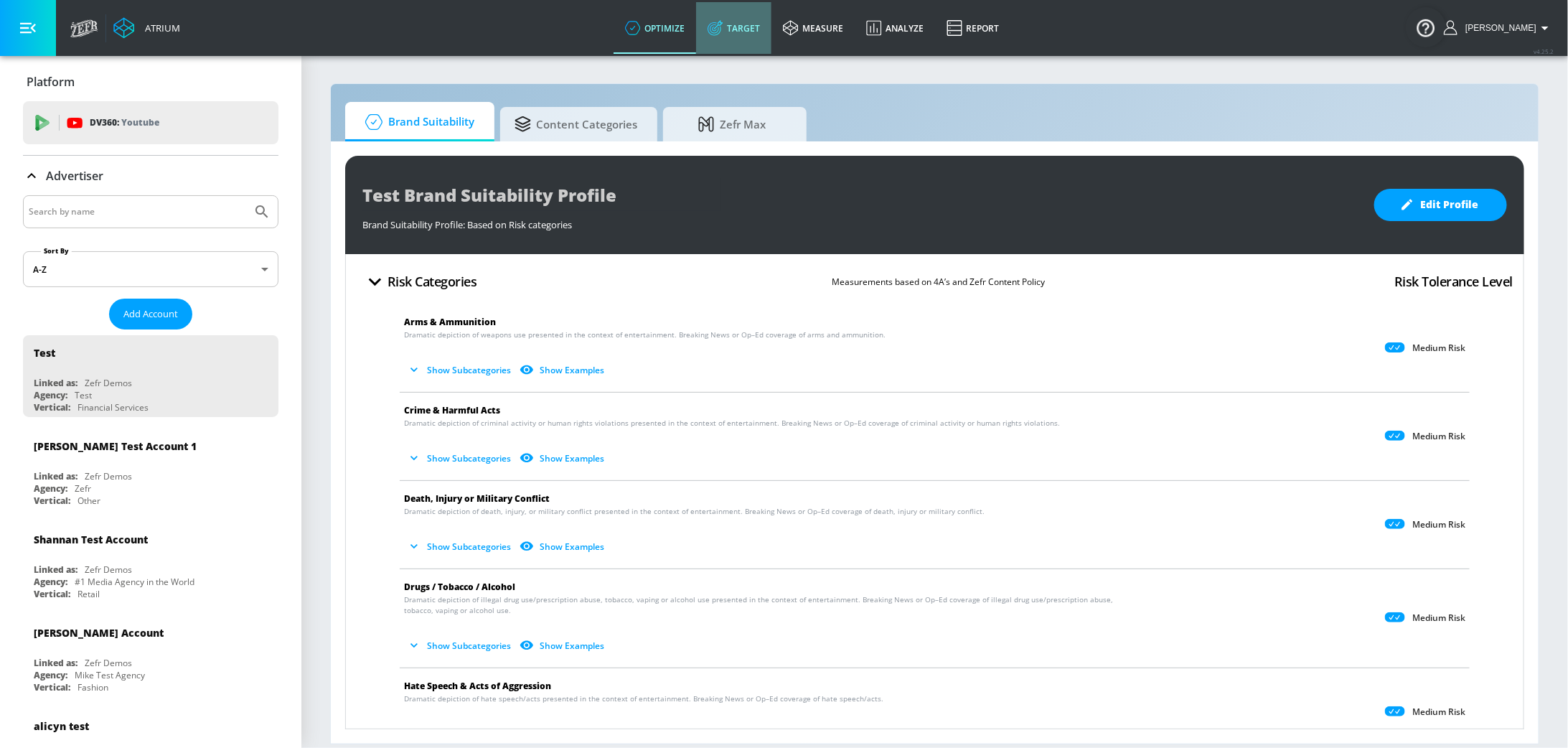
click at [765, 41] on link "Target" at bounding box center [733, 28] width 76 height 52
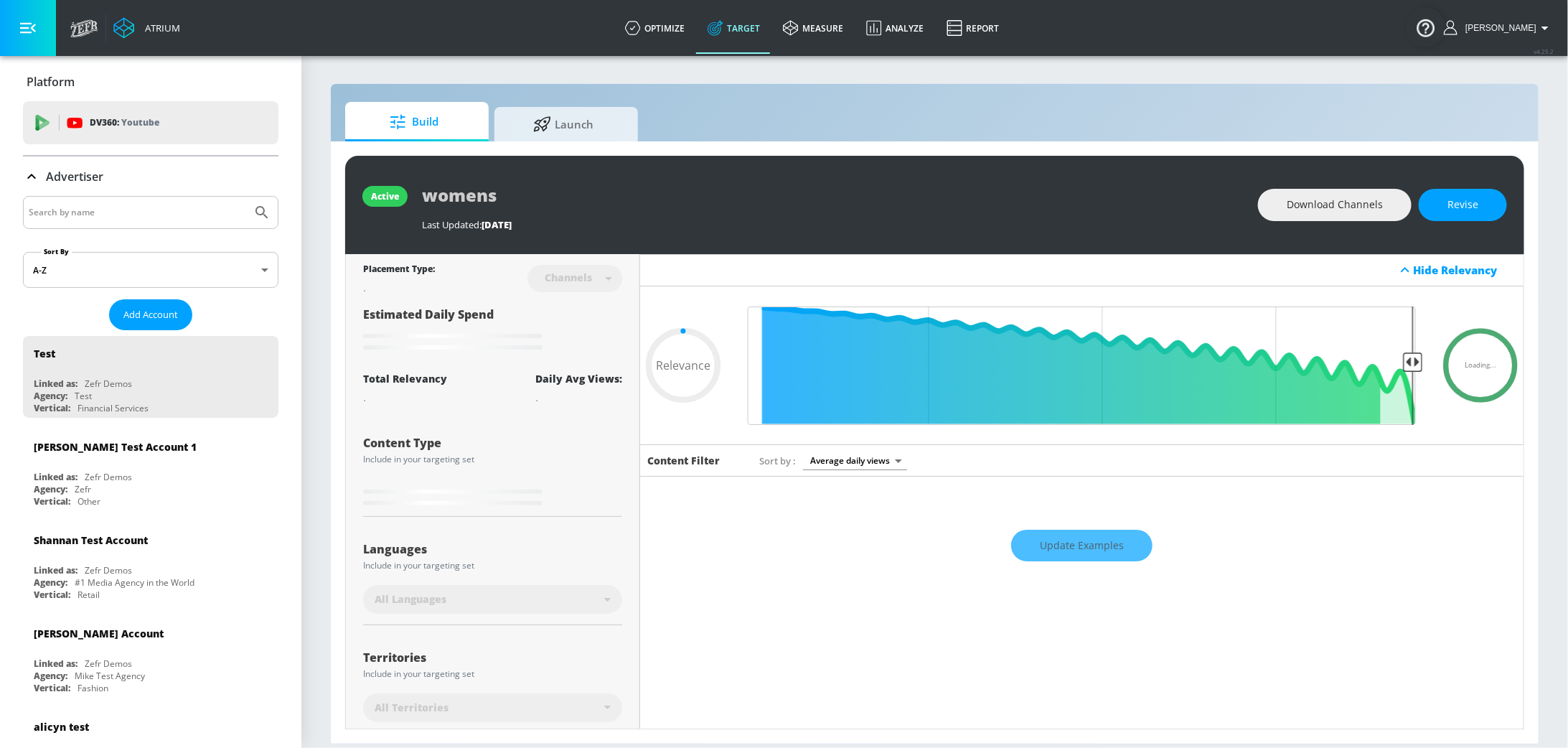
click at [190, 217] on input "Search by name" at bounding box center [137, 212] width 217 height 19
type input "0.6"
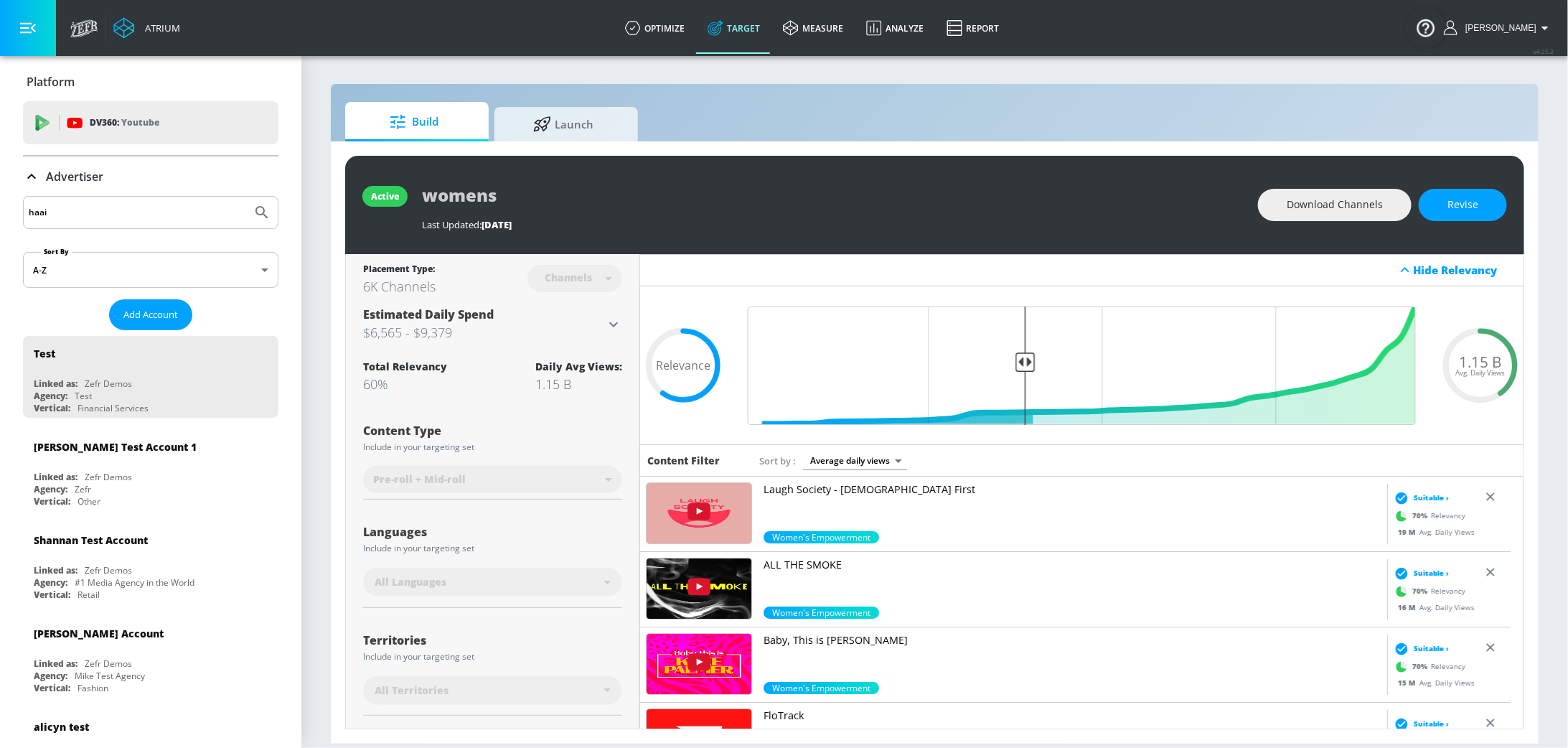
type input "haai"
click at [246, 197] on button "Submit Search" at bounding box center [262, 212] width 32 height 32
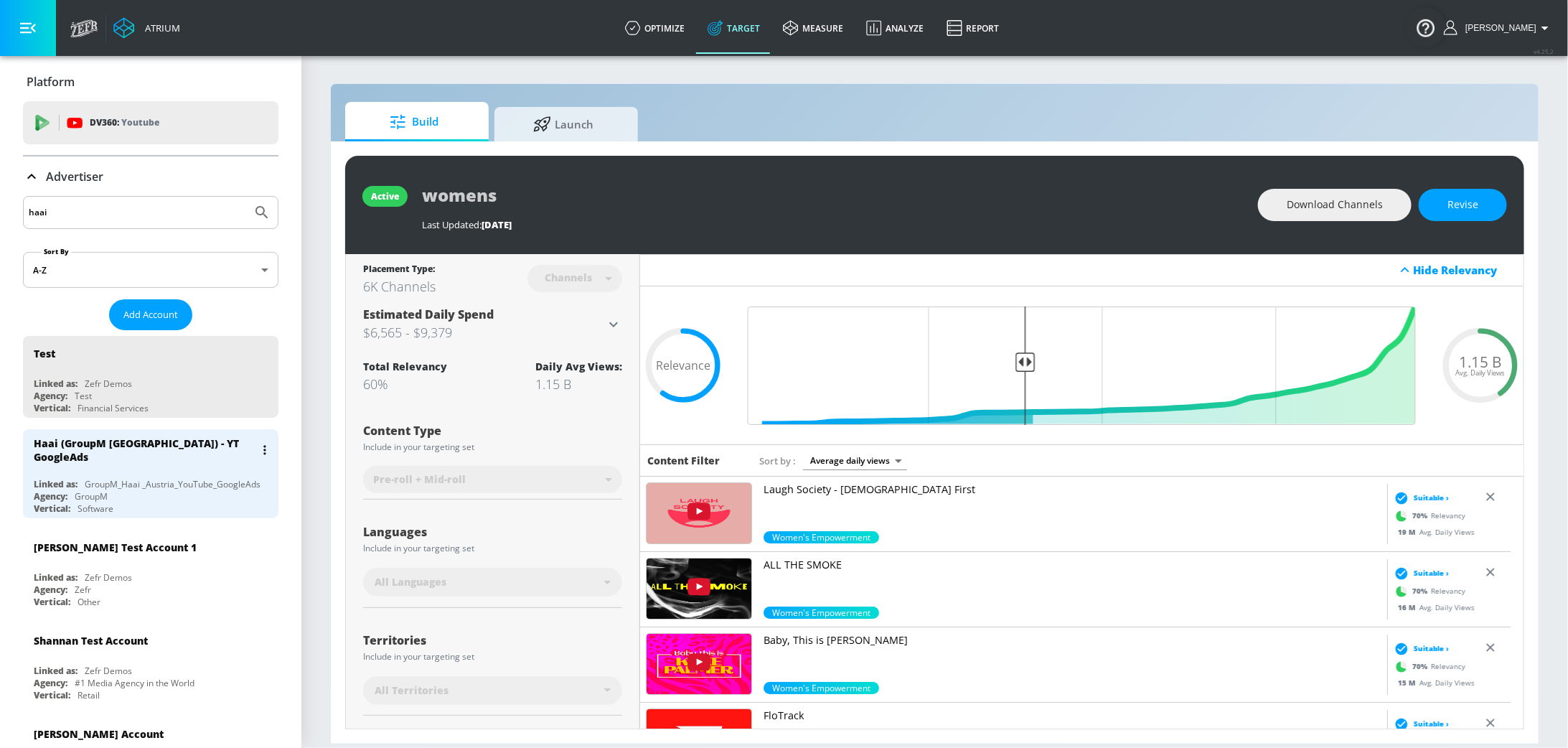
click at [118, 463] on div "Haai (GroupM [GEOGRAPHIC_DATA]) - YT GoogleAds" at bounding box center [154, 450] width 241 height 41
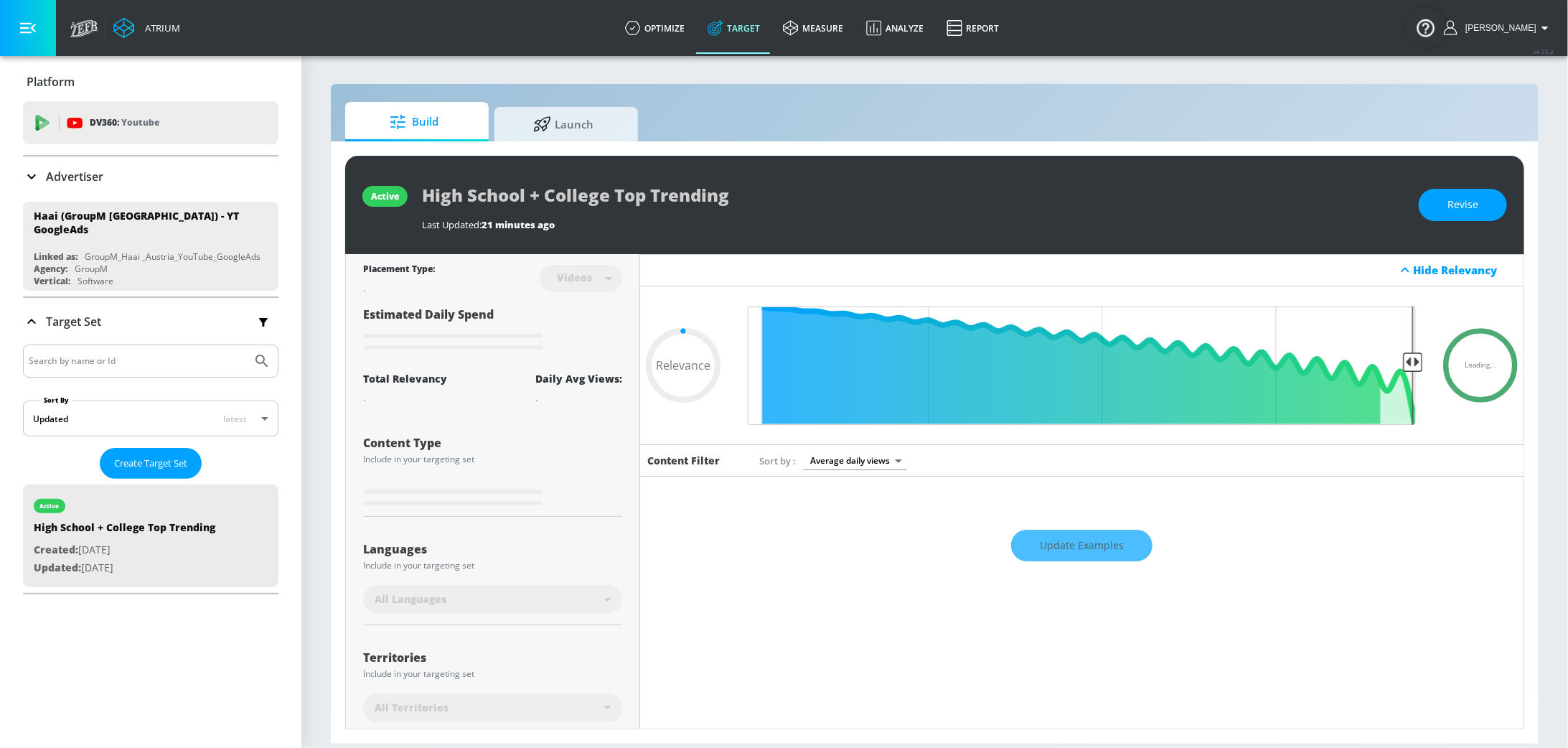
type input "0.05"
click at [565, 137] on span "Launch" at bounding box center [562, 122] width 109 height 34
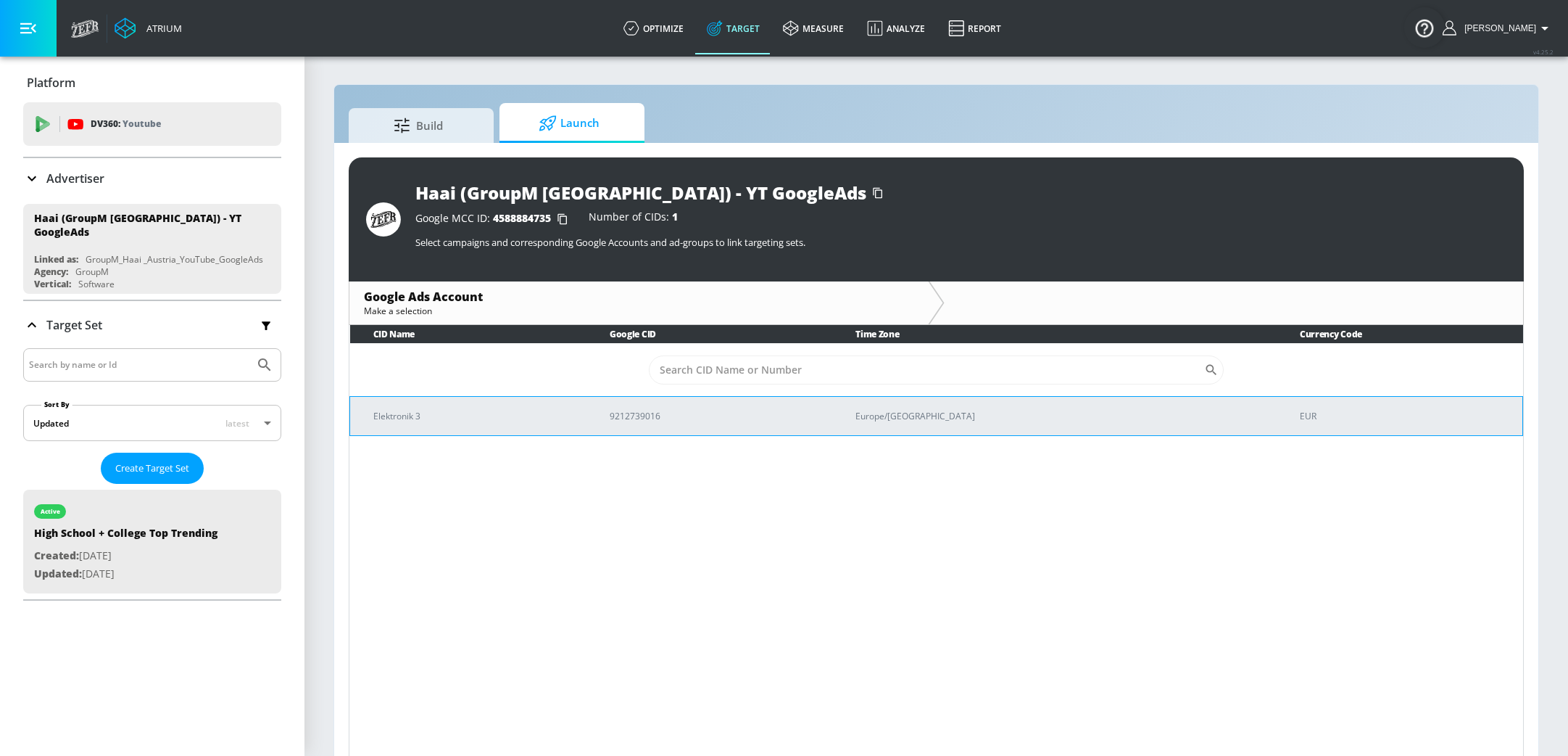
click at [648, 424] on td "9212739016" at bounding box center [709, 415] width 246 height 39
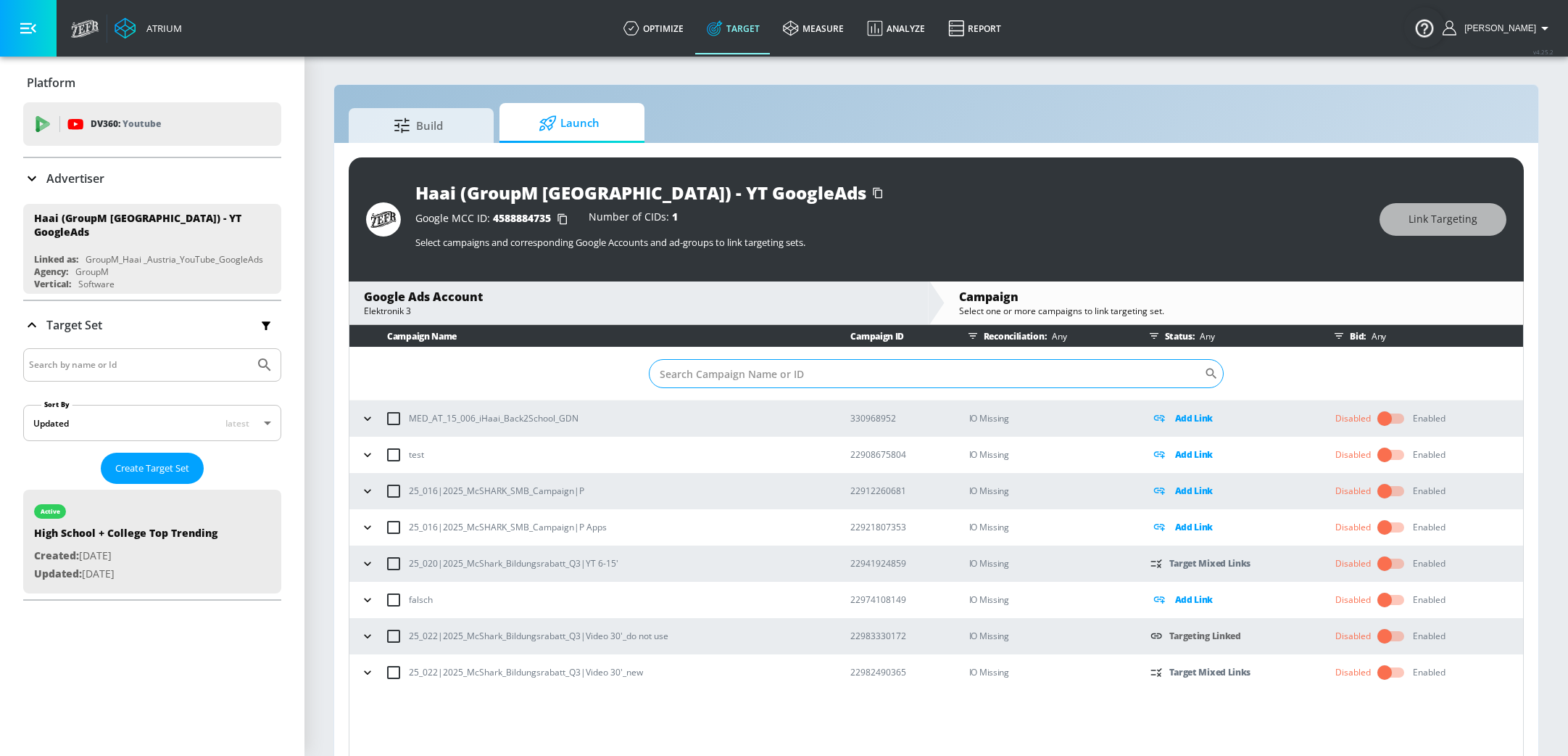
click at [752, 385] on input "Sort By" at bounding box center [927, 373] width 556 height 29
paste input "22982490365"
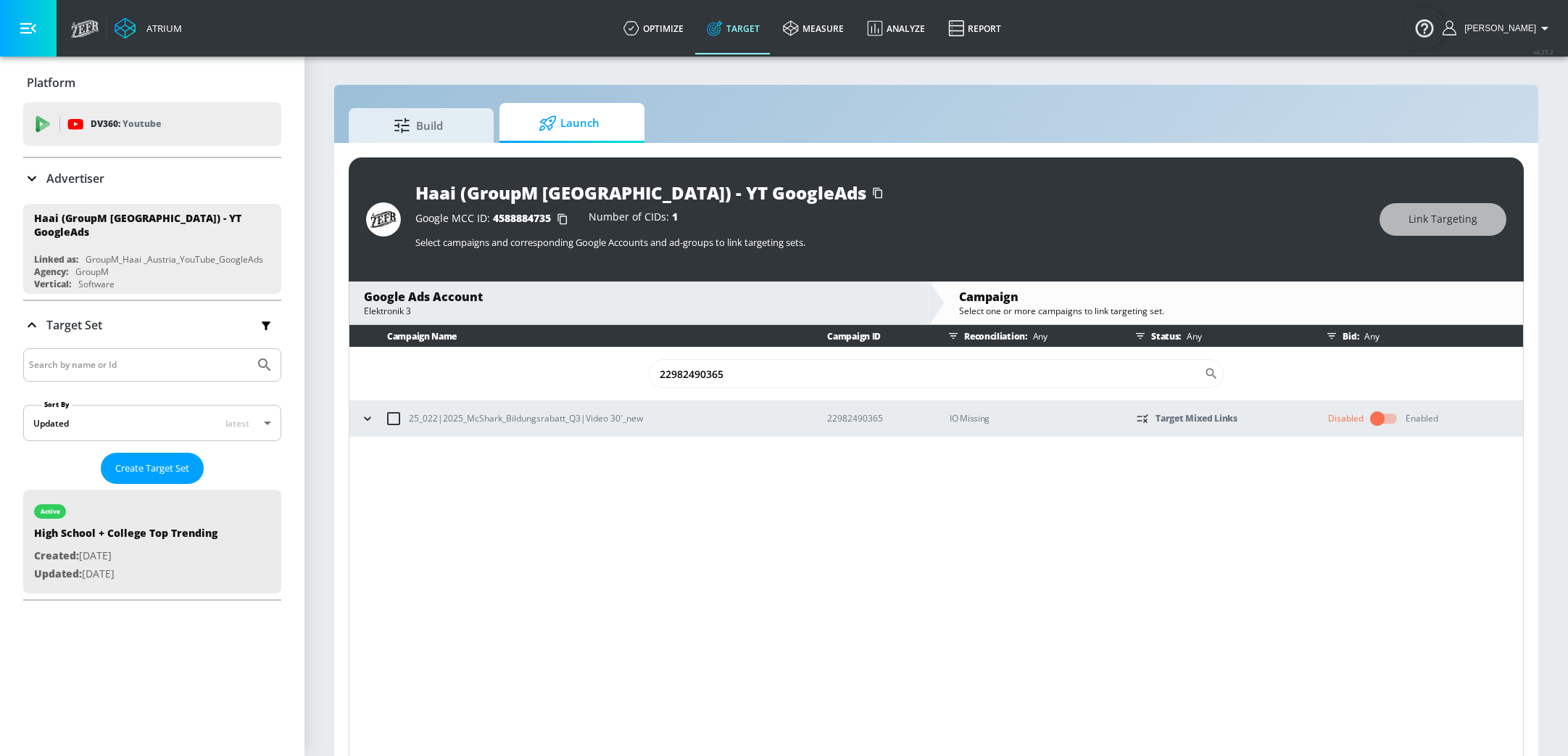
type input "22982490365"
click at [366, 418] on icon "button" at bounding box center [367, 418] width 7 height 3
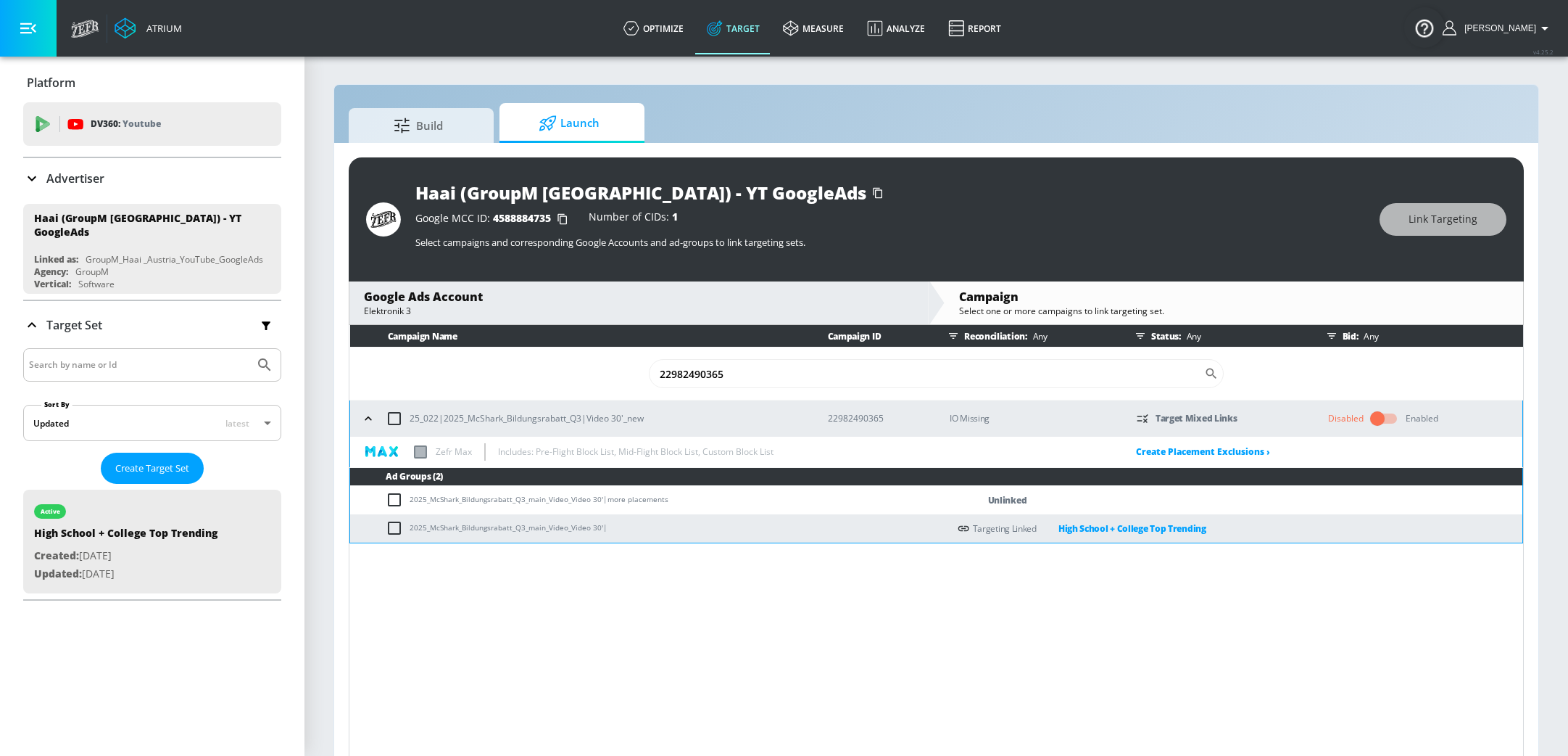
click at [390, 500] on input "checkbox" at bounding box center [397, 500] width 24 height 17
click at [1474, 218] on span "Link Targeting" at bounding box center [1442, 219] width 69 height 18
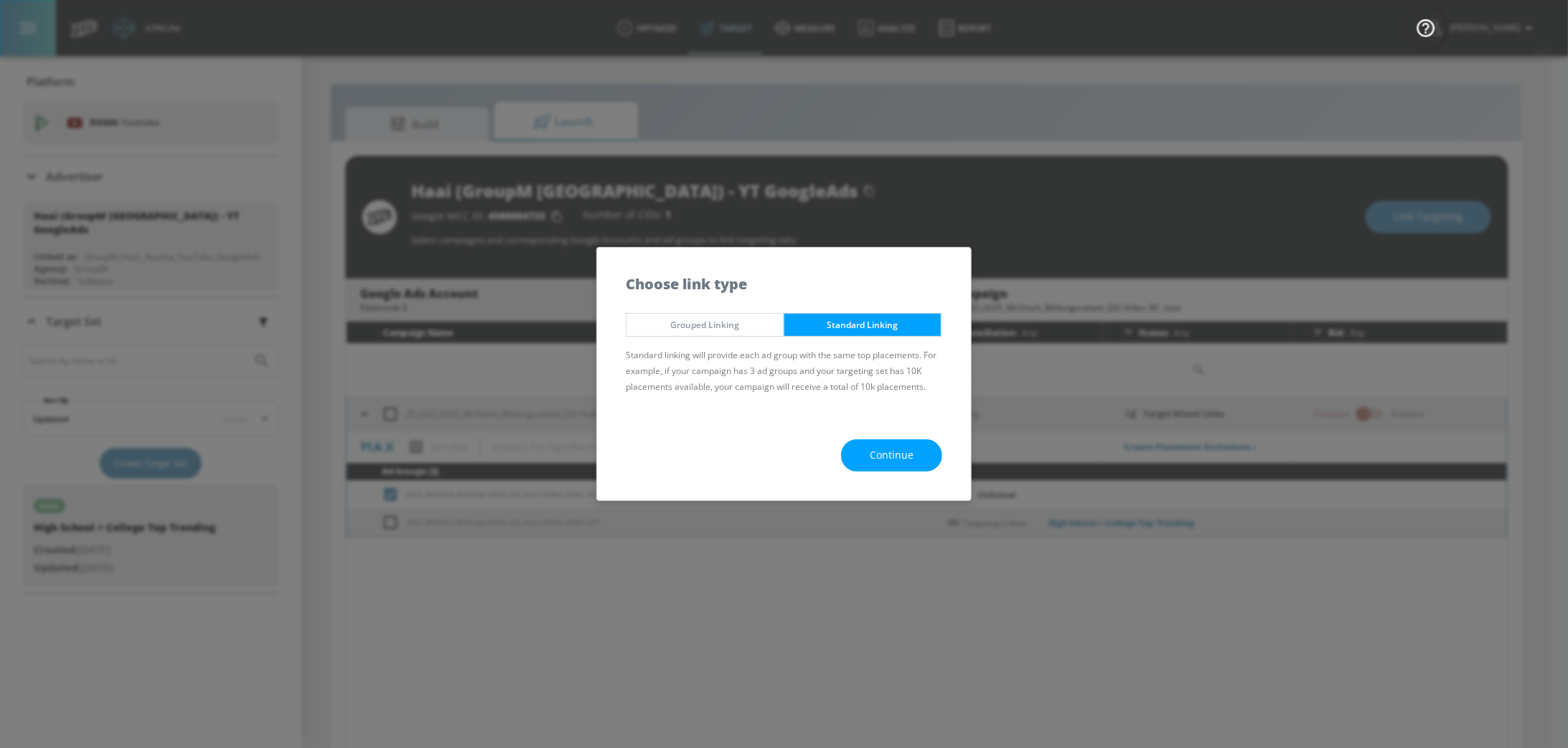
click at [897, 437] on div "Continue" at bounding box center [783, 455] width 374 height 89
click at [896, 443] on button "Continue" at bounding box center [891, 455] width 101 height 33
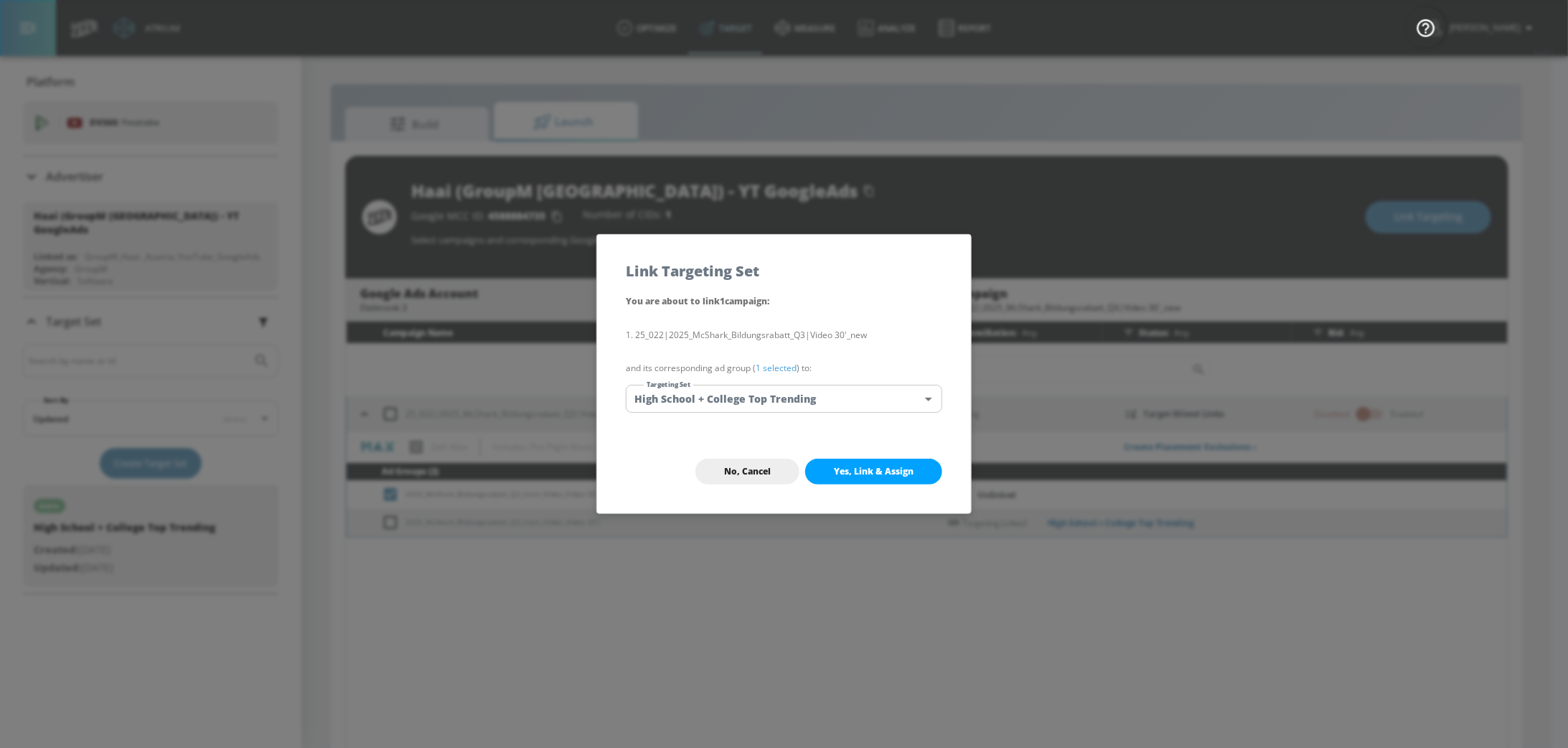
click at [866, 488] on div "No, Cancel Yes, Link & Assign" at bounding box center [783, 471] width 374 height 83
click at [870, 473] on span "Yes, Link & Assign" at bounding box center [873, 471] width 80 height 11
checkbox input "false"
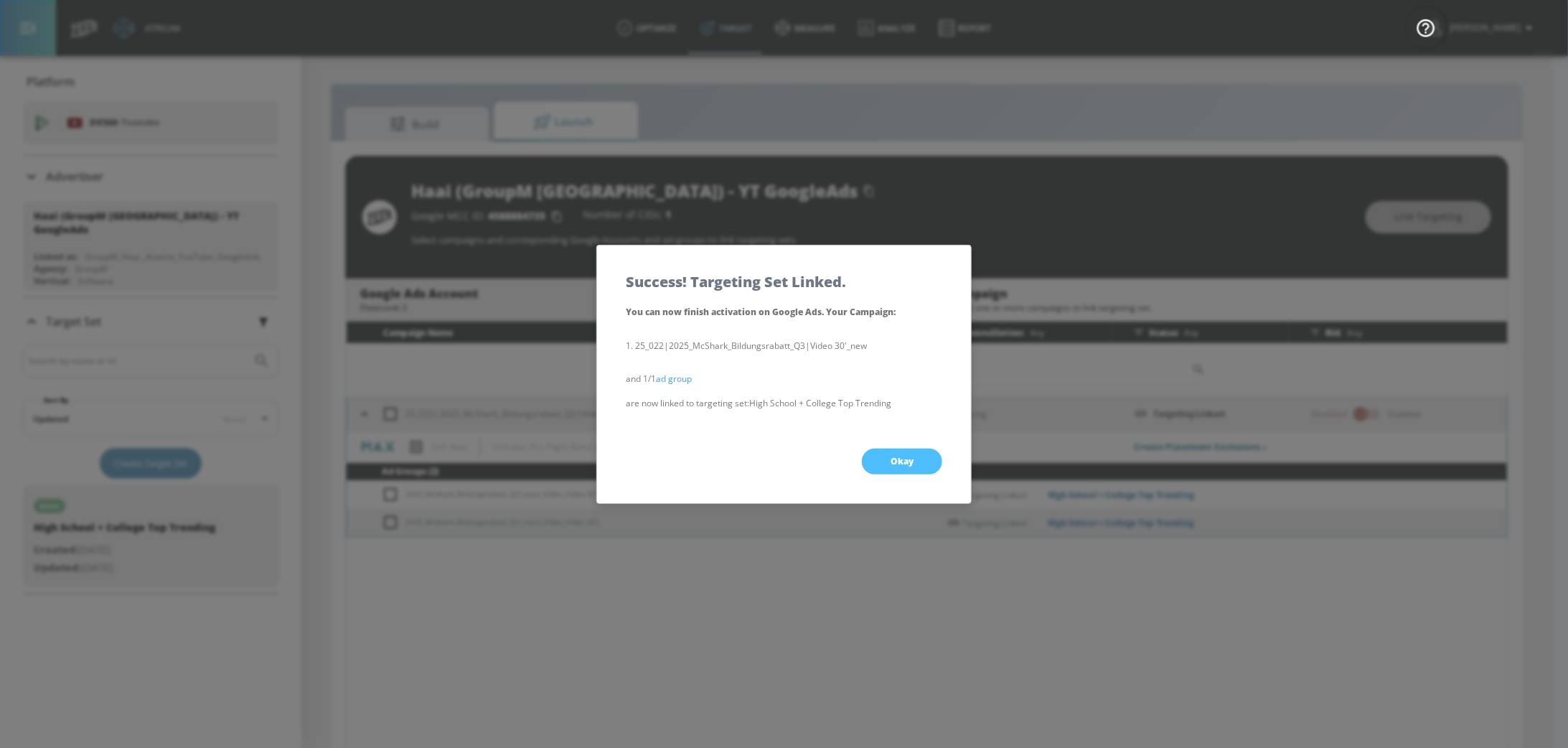
click at [919, 465] on button "Okay" at bounding box center [902, 461] width 81 height 26
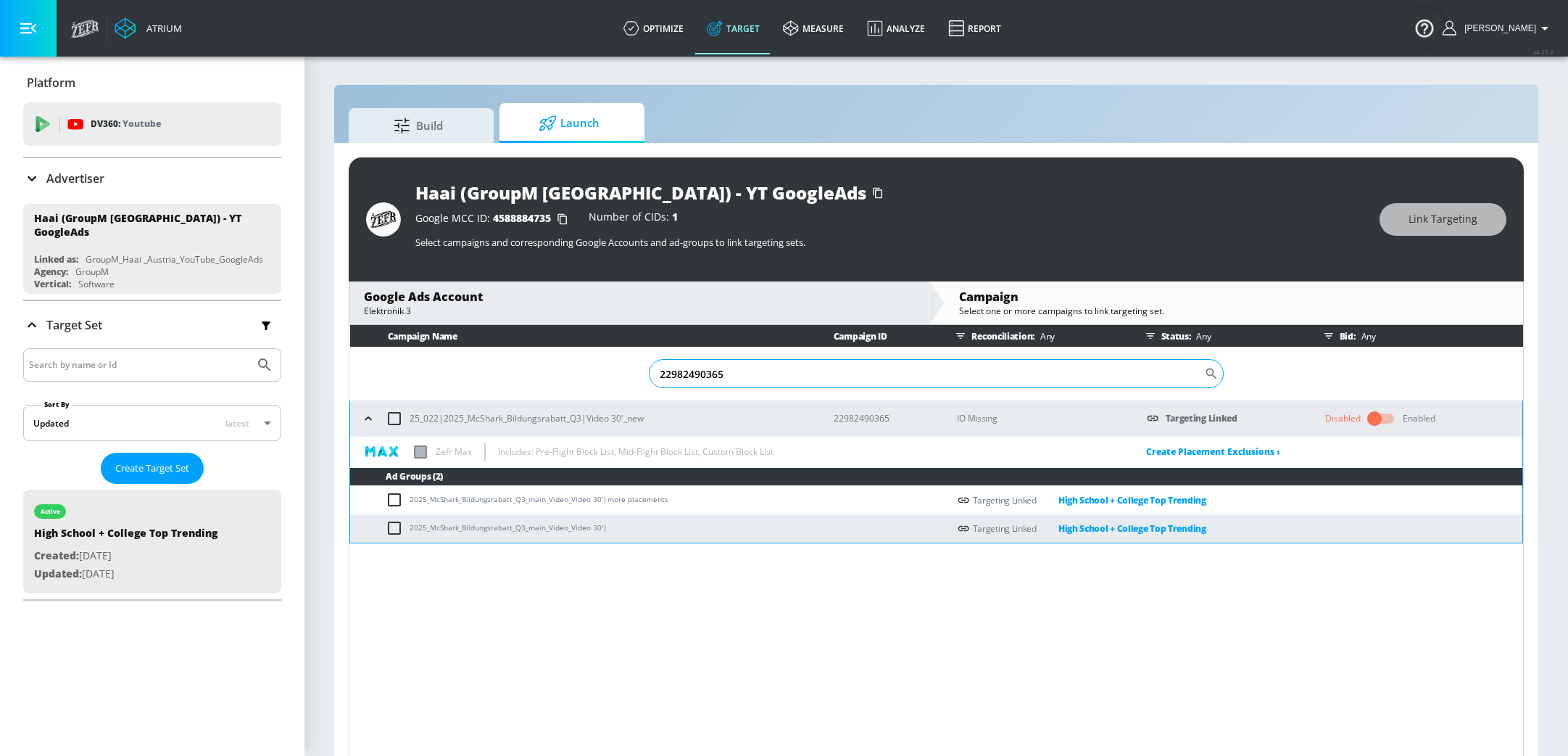
click at [759, 376] on input "22982490365" at bounding box center [927, 373] width 555 height 29
click at [758, 377] on input "22982490365" at bounding box center [927, 373] width 555 height 29
paste input "41924859"
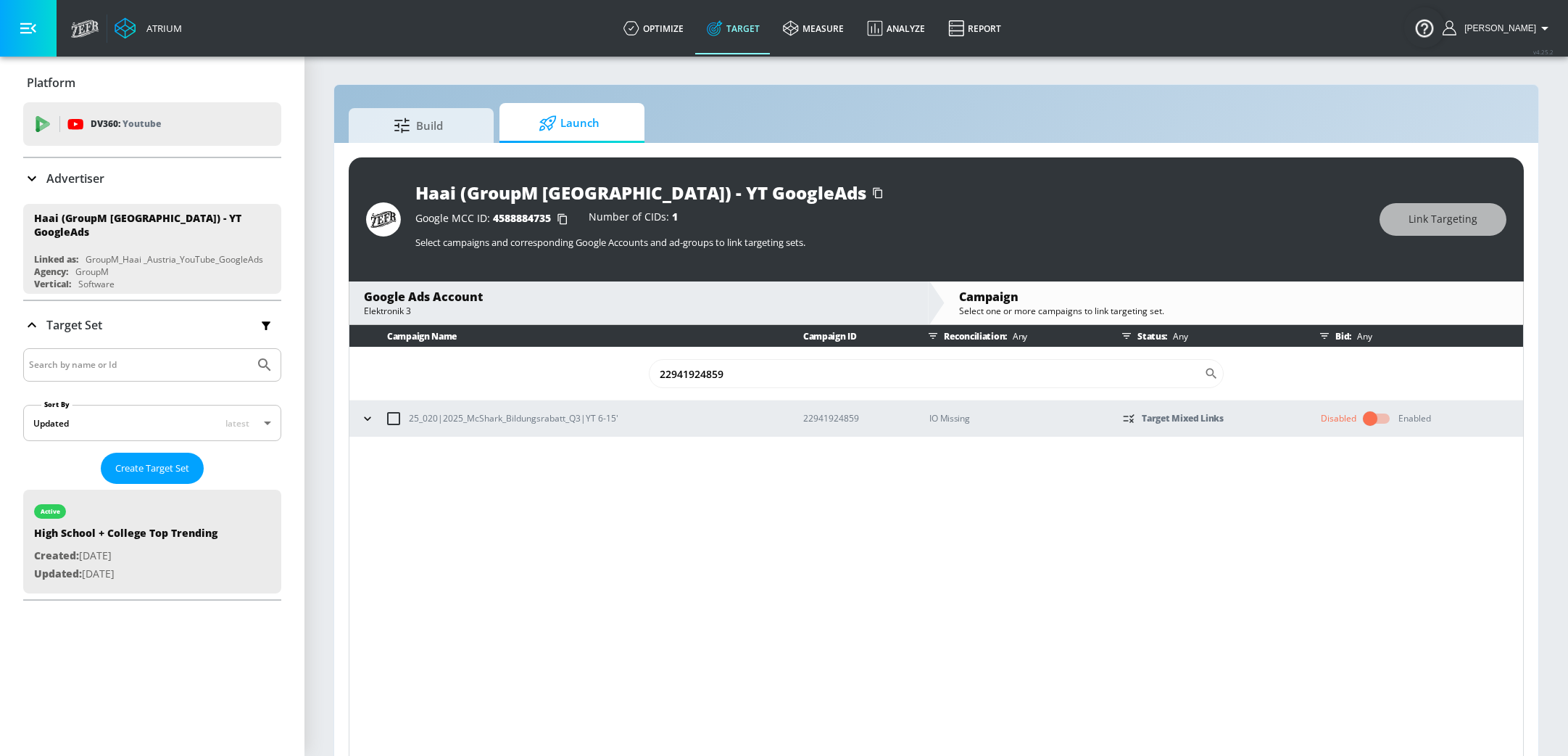
type input "22941924859"
click at [358, 420] on button "button" at bounding box center [367, 418] width 22 height 22
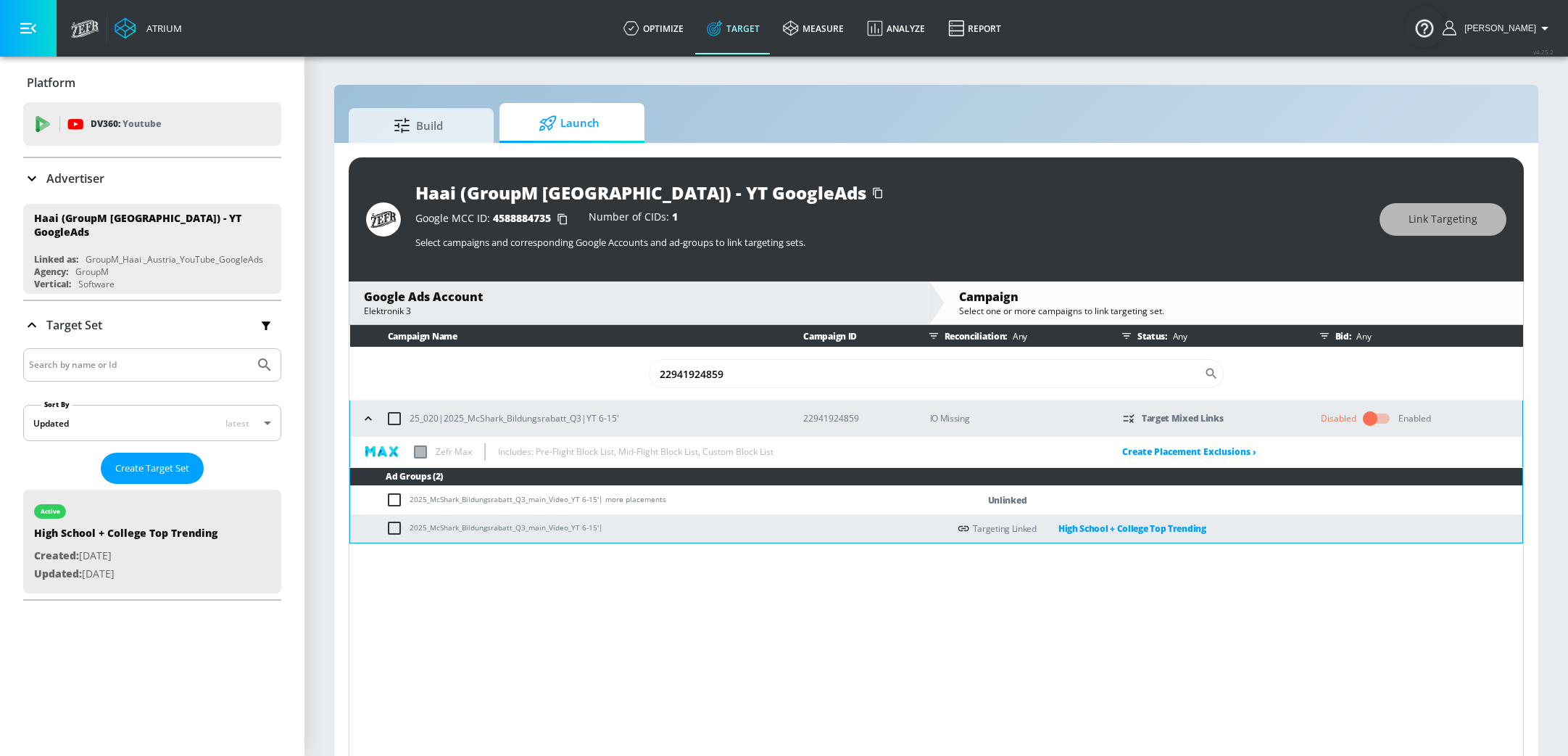
click at [402, 504] on input "checkbox" at bounding box center [397, 500] width 24 height 17
click at [1460, 232] on button "Link Targeting" at bounding box center [1443, 220] width 127 height 33
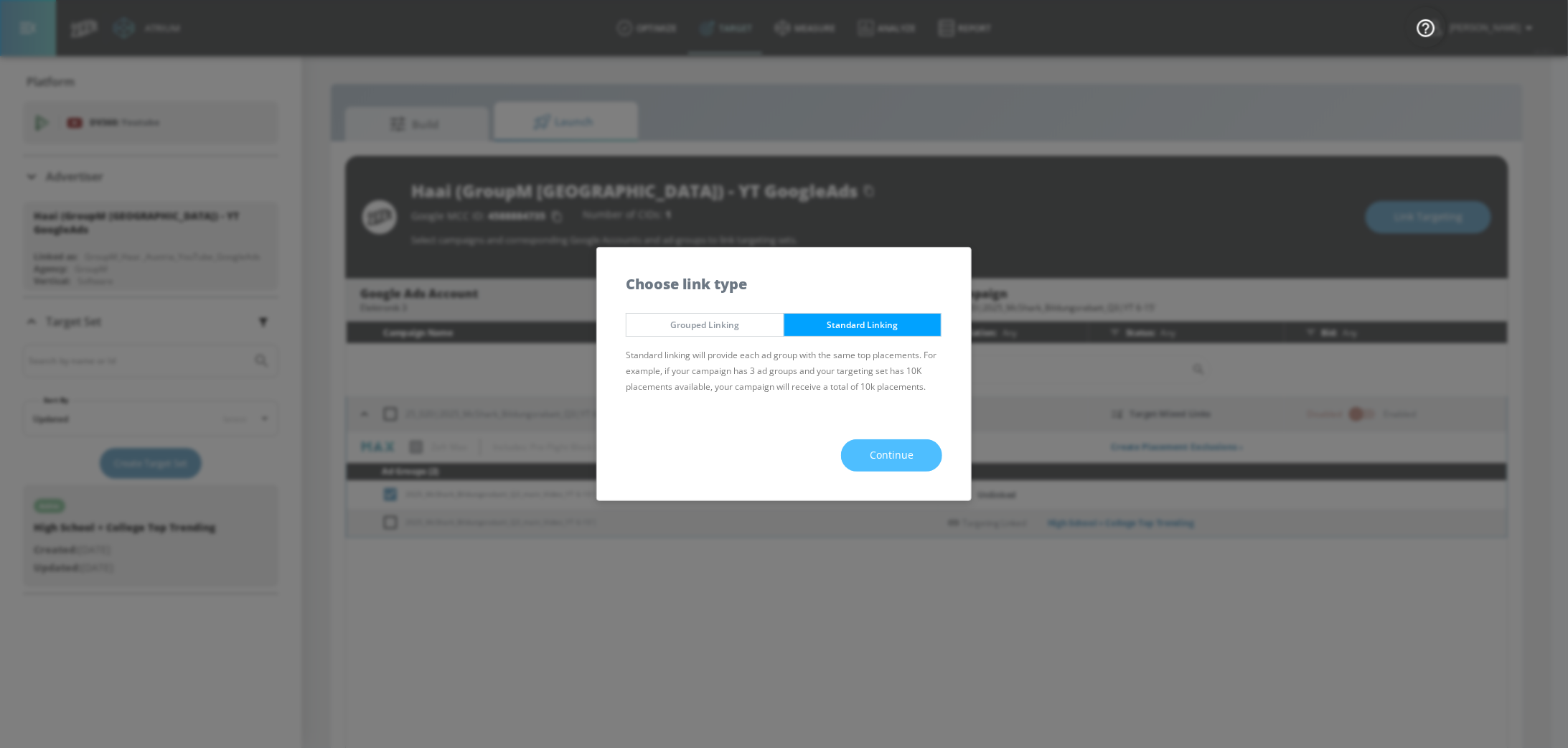
click at [884, 465] on button "Continue" at bounding box center [891, 455] width 101 height 33
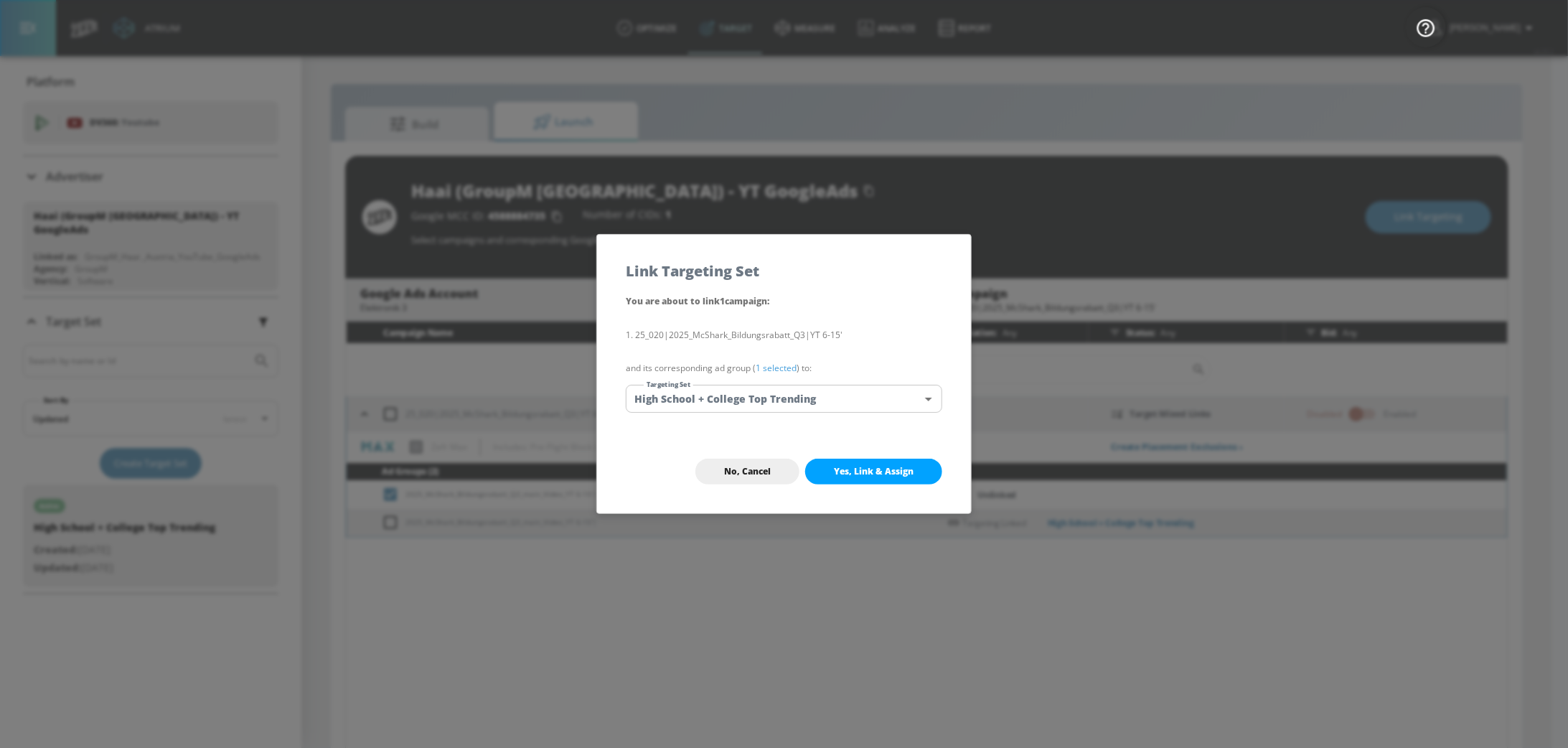
click at [874, 486] on div "No, Cancel Yes, Link & Assign" at bounding box center [783, 471] width 374 height 83
click at [874, 479] on button "Yes, Link & Assign" at bounding box center [873, 471] width 137 height 26
checkbox input "false"
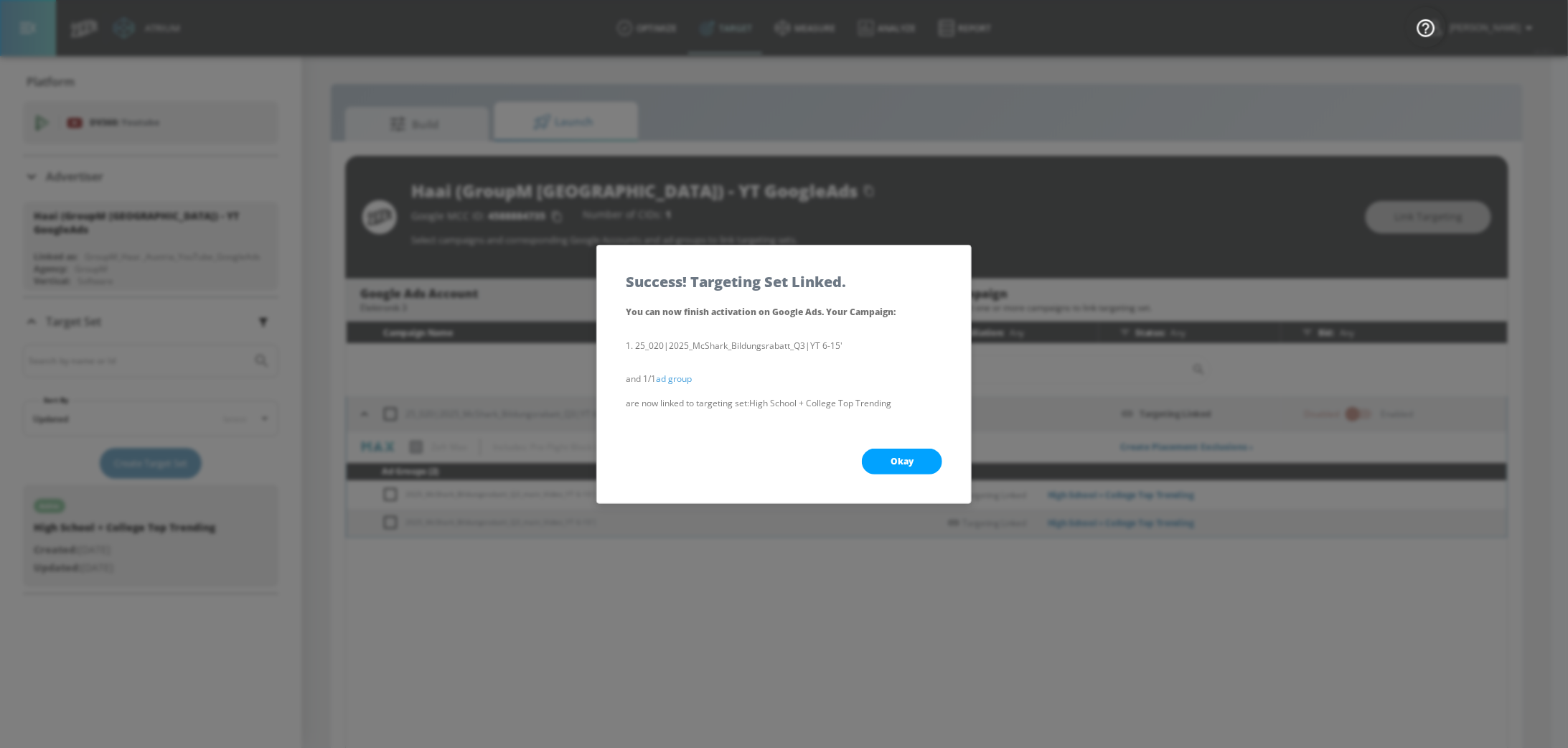
click at [891, 451] on button "Okay" at bounding box center [902, 461] width 81 height 26
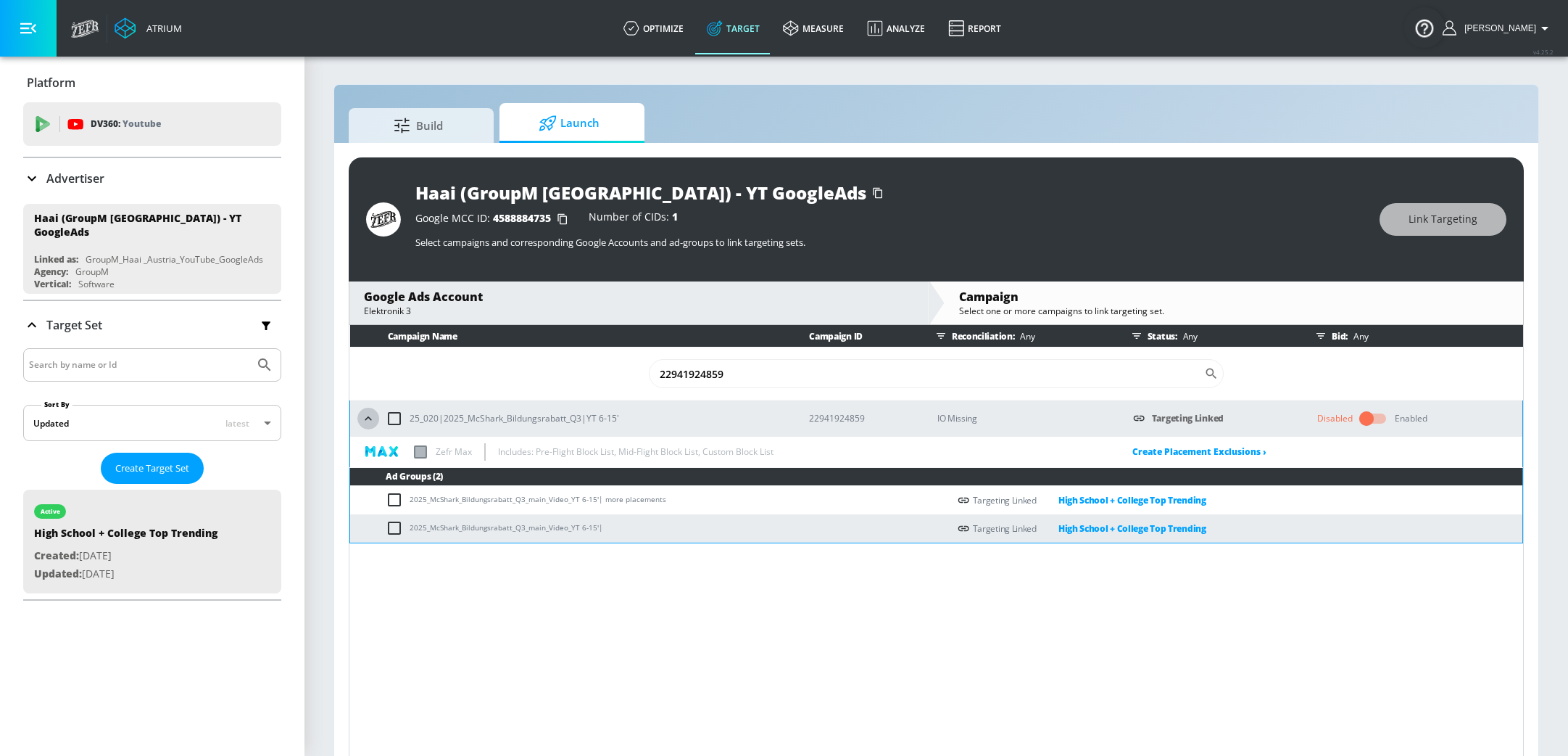
click at [368, 421] on icon "button" at bounding box center [368, 418] width 15 height 15
